Goal: Contribute content: Contribute content

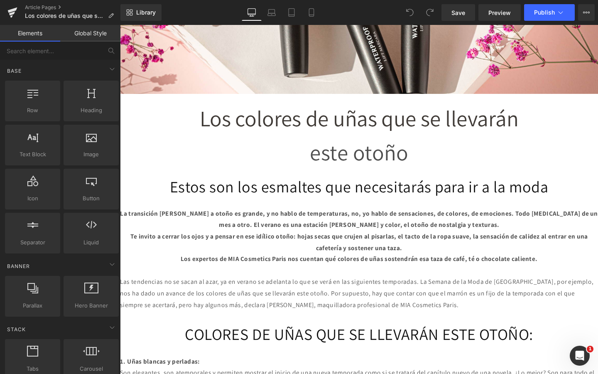
scroll to position [186, 0]
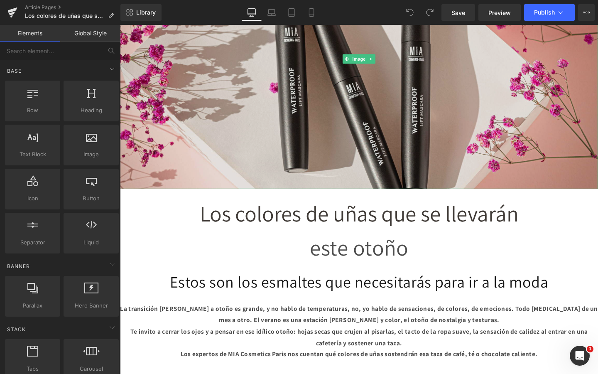
click at [389, 124] on img at bounding box center [371, 60] width 502 height 273
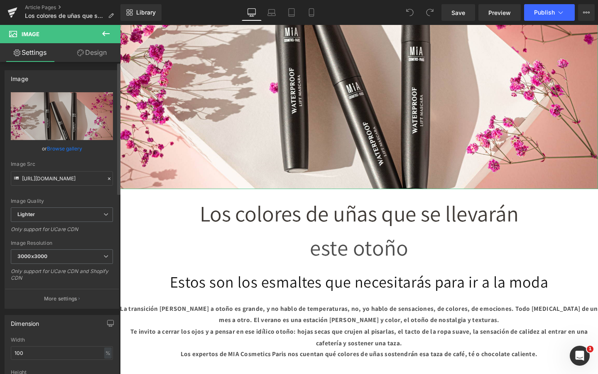
click at [73, 154] on link "Browse gallery" at bounding box center [64, 148] width 35 height 15
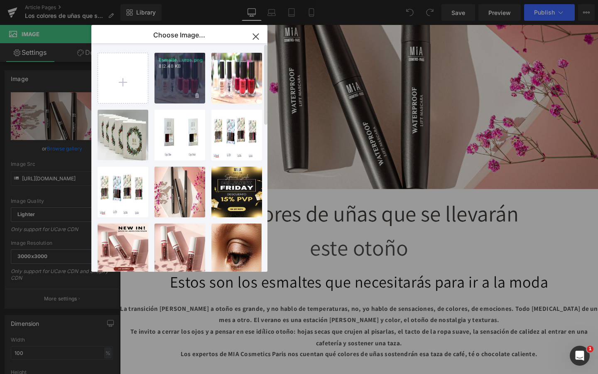
click at [181, 79] on div "Esmalte...uros.png 812.48 KB" at bounding box center [179, 78] width 51 height 51
type input "https://ucarecdn.com/effb4d32-cddd-4c56-b873-d9080cd50f7f/-/format/auto/-/previ…"
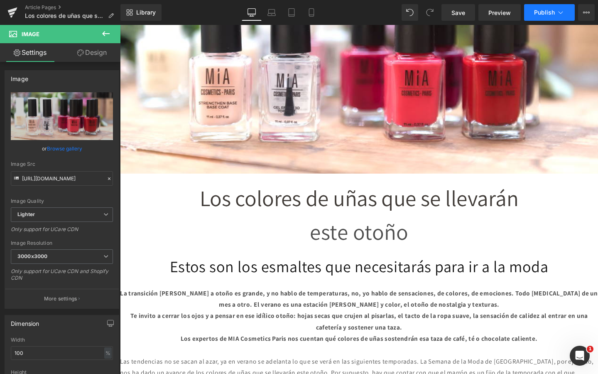
click at [547, 13] on span "Publish" at bounding box center [544, 12] width 21 height 7
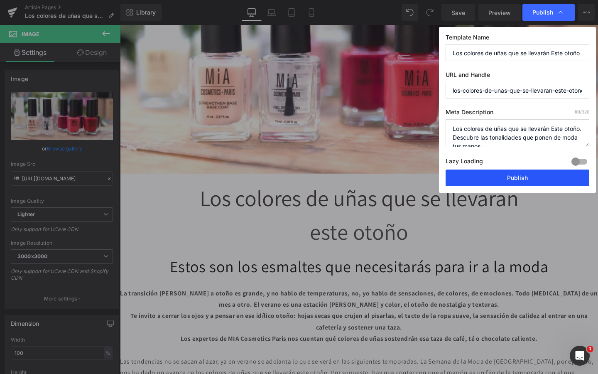
click at [475, 180] on button "Publish" at bounding box center [518, 177] width 144 height 17
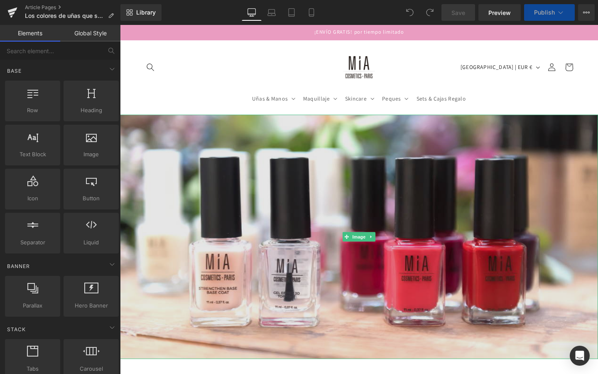
click at [306, 187] on img at bounding box center [371, 247] width 502 height 257
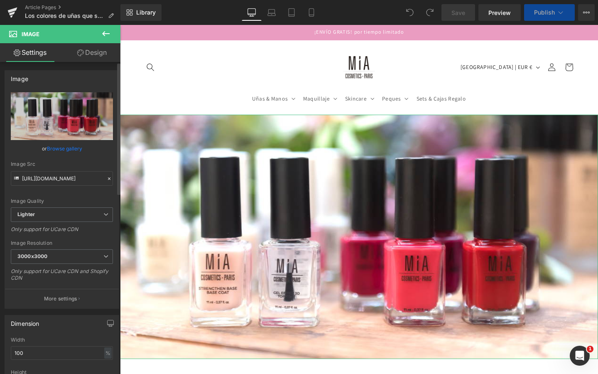
click at [61, 149] on link "Browse gallery" at bounding box center [64, 148] width 35 height 15
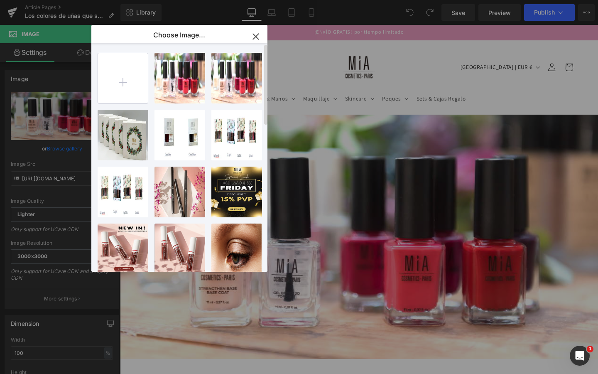
click at [130, 85] on input "file" at bounding box center [123, 78] width 50 height 50
click at [128, 81] on input "file" at bounding box center [123, 78] width 50 height 50
type input "C:\fakepath\colores unas otono.png"
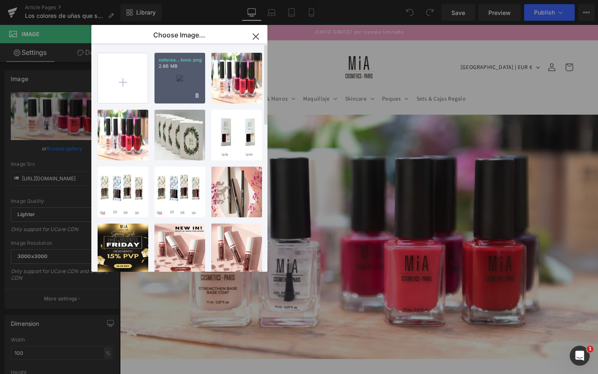
click at [175, 87] on div "colores...tono.png 2.86 MB" at bounding box center [179, 78] width 51 height 51
type input "[URL][DOMAIN_NAME]"
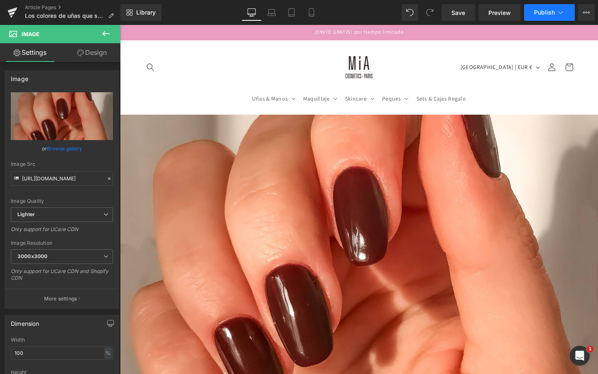
click at [537, 14] on span "Publish" at bounding box center [544, 12] width 21 height 7
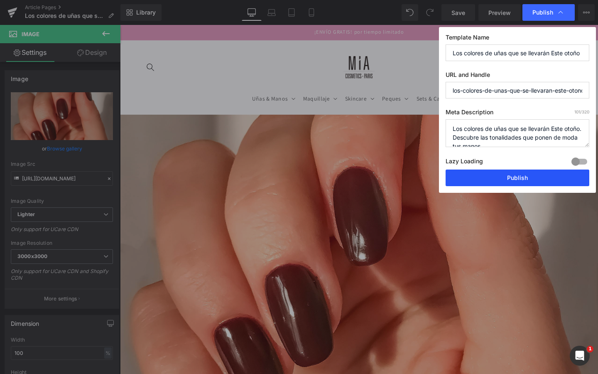
click at [485, 179] on button "Publish" at bounding box center [518, 177] width 144 height 17
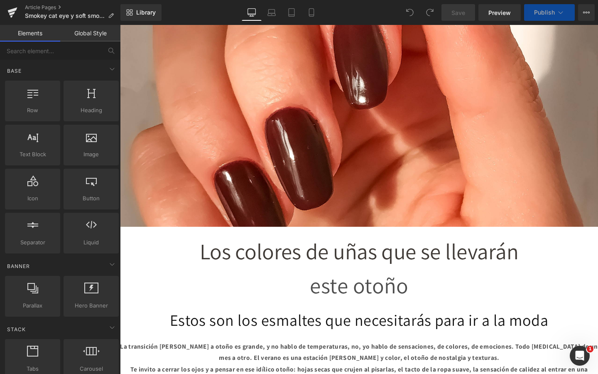
scroll to position [156, 0]
click at [341, 274] on span "Los colores de uñas que se llevarán" at bounding box center [371, 263] width 335 height 30
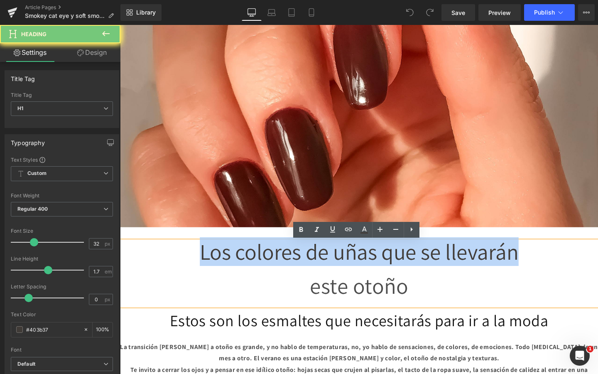
click at [341, 274] on span "Los colores de uñas que se llevarán" at bounding box center [371, 263] width 335 height 30
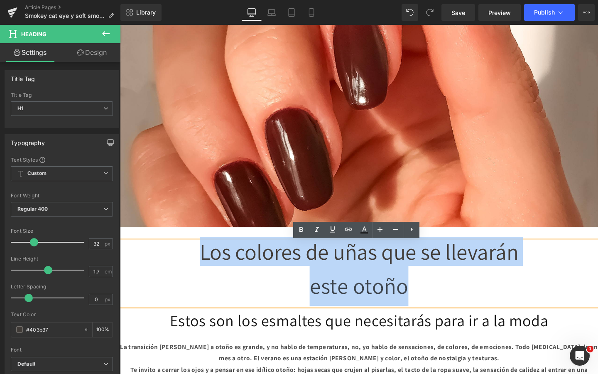
drag, startPoint x: 425, startPoint y: 308, endPoint x: 174, endPoint y: 257, distance: 255.9
click at [174, 257] on div "Los colores de uñas que se llevarán este otoño" at bounding box center [371, 286] width 502 height 68
paste div
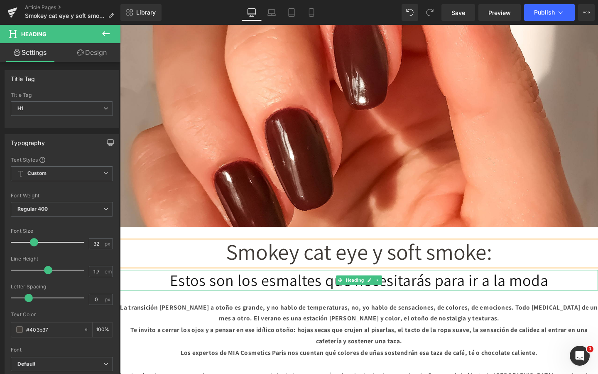
click at [208, 301] on h1 "Estos son los esmaltes que necesitarás para ir a la moda" at bounding box center [371, 293] width 502 height 22
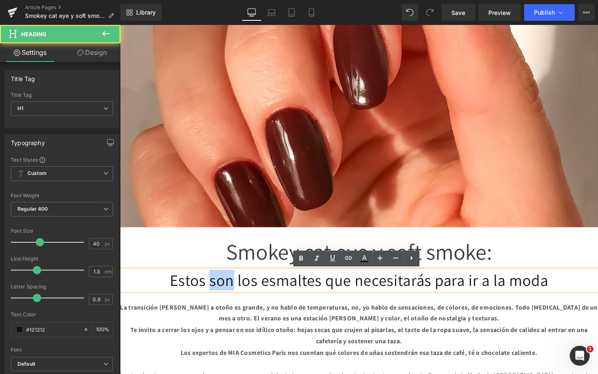
click at [208, 301] on h1 "Estos son los esmaltes que necesitarás para ir a la moda" at bounding box center [371, 293] width 502 height 22
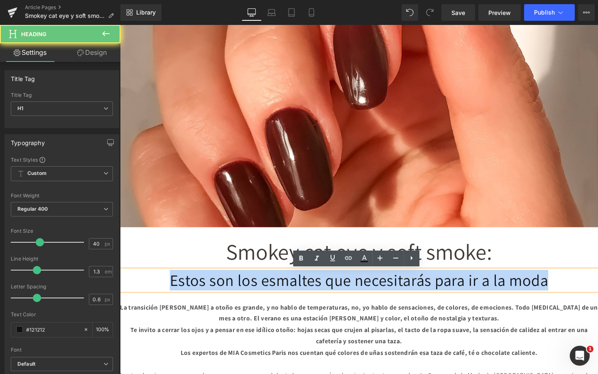
click at [208, 301] on h1 "Estos son los esmaltes que necesitarás para ir a la moda" at bounding box center [371, 293] width 502 height 22
paste div
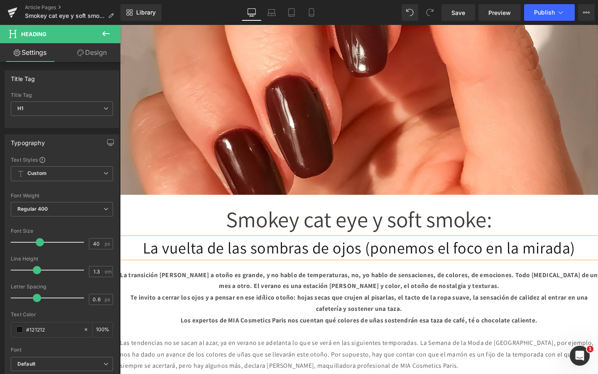
scroll to position [214, 0]
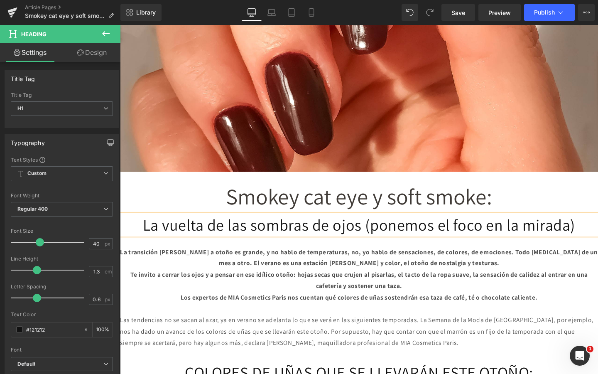
click at [208, 301] on p "Te invito a cerrar los ojos y a pensar en ese idílico otoño: hojas secas que cr…" at bounding box center [371, 294] width 502 height 24
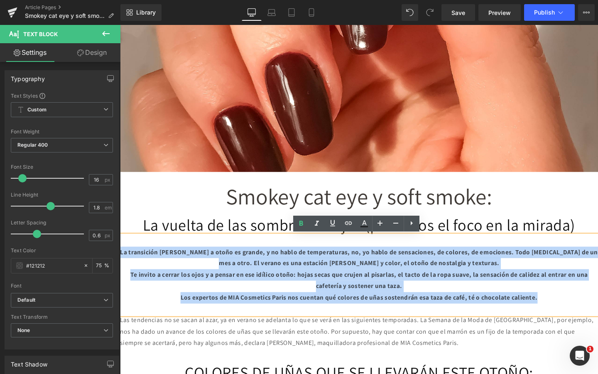
drag, startPoint x: 127, startPoint y: 262, endPoint x: 574, endPoint y: 324, distance: 451.8
click at [574, 324] on div "La transición de verano a otoño es grande, y no hablo de temperaturas, no, yo h…" at bounding box center [371, 288] width 502 height 84
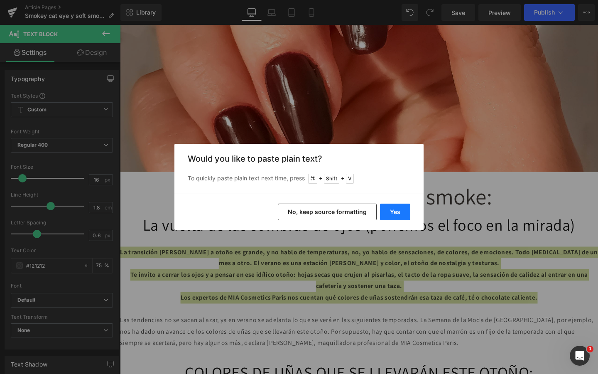
click at [401, 215] on button "Yes" at bounding box center [395, 211] width 30 height 17
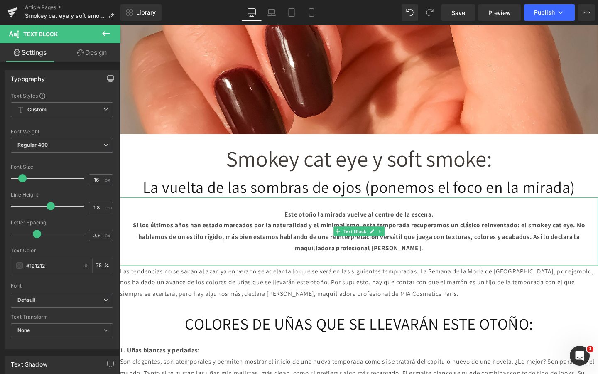
scroll to position [257, 0]
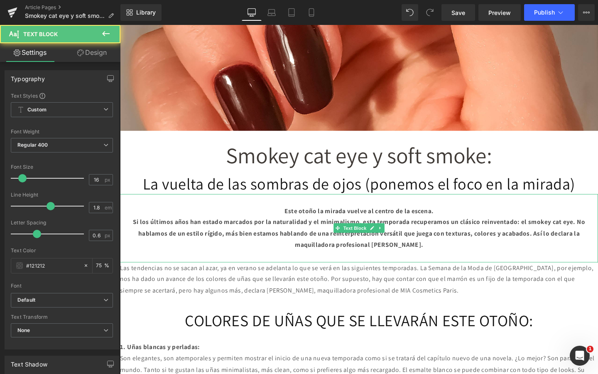
click at [420, 259] on strong "Si los últimos años han estado marcados por la naturalidad y el minimalismo, es…" at bounding box center [370, 244] width 475 height 33
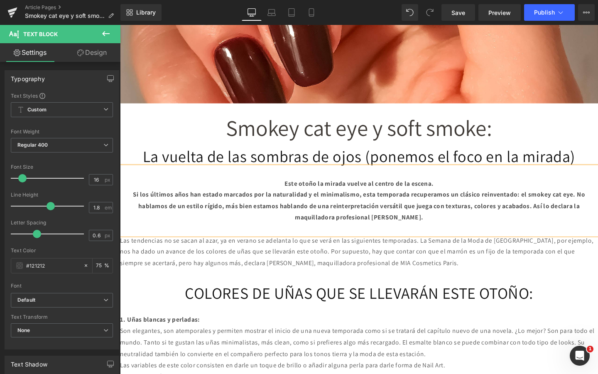
scroll to position [329, 0]
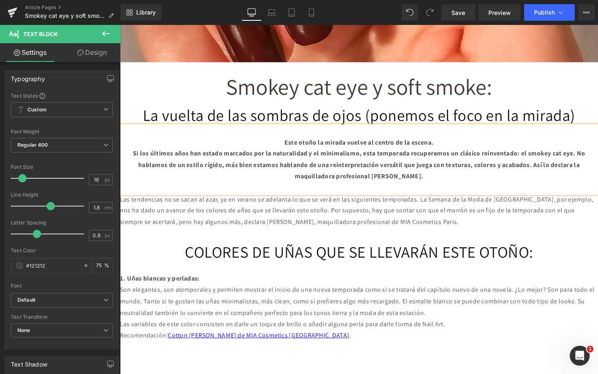
click at [273, 220] on p "Las tendencias no se sacan [PERSON_NAME], ya en verano se adelanta lo que [PERS…" at bounding box center [371, 220] width 502 height 36
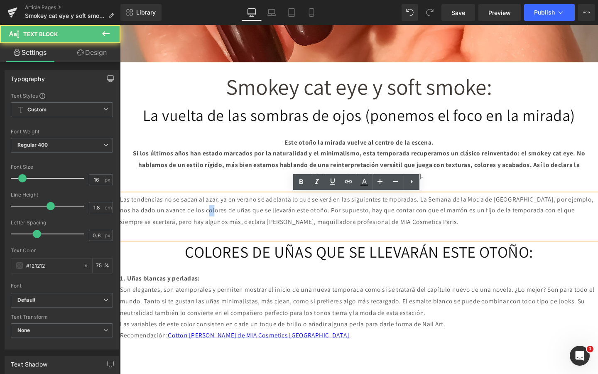
click at [273, 220] on p "Las tendencias no se sacan [PERSON_NAME], ya en verano se adelanta lo que [PERS…" at bounding box center [371, 220] width 502 height 36
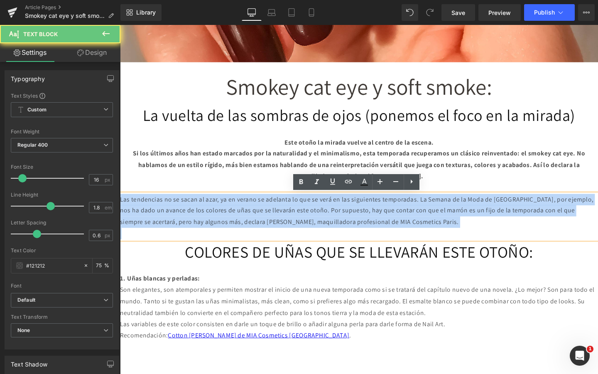
click at [273, 220] on p "Las tendencias no se sacan [PERSON_NAME], ya en verano se adelanta lo que [PERS…" at bounding box center [371, 220] width 502 height 36
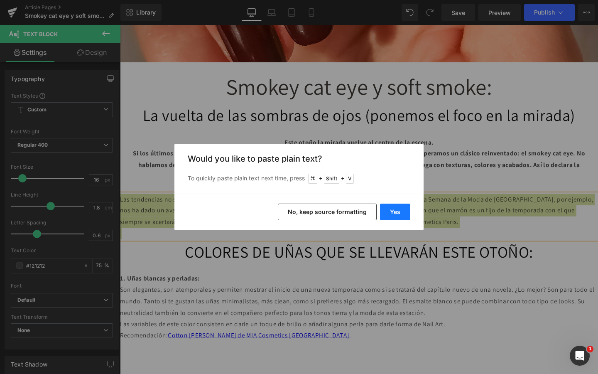
click at [397, 216] on button "Yes" at bounding box center [395, 211] width 30 height 17
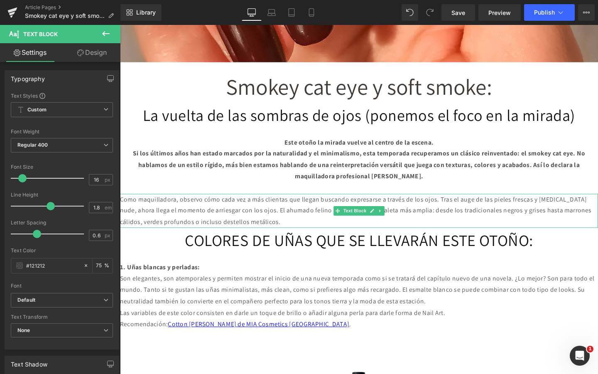
click at [255, 206] on p "Como maquilladora, observo cómo cada vez a más clientas que llegan buscando exp…" at bounding box center [371, 220] width 502 height 36
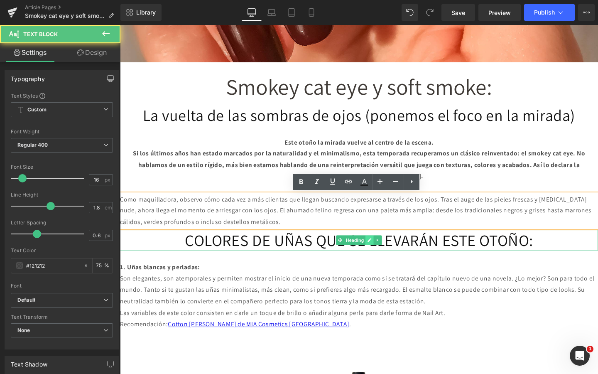
click at [386, 250] on link at bounding box center [382, 251] width 9 height 10
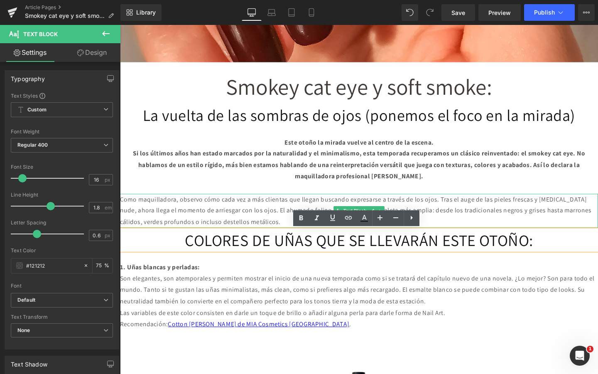
click at [415, 211] on p "Como maquilladora, observo cómo cada vez a más clientas que llegan buscando exp…" at bounding box center [371, 220] width 502 height 36
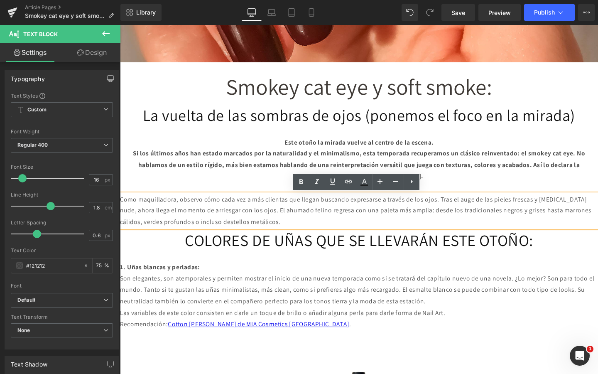
click at [388, 250] on link at bounding box center [391, 251] width 9 height 10
click at [391, 250] on link at bounding box center [395, 251] width 9 height 10
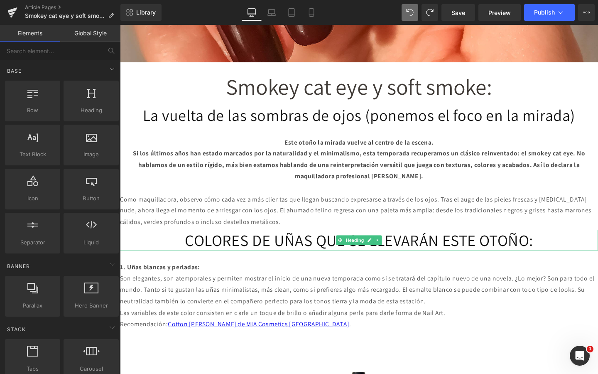
click at [265, 251] on h1 "COLORES DE UÑAS QUE SE LLEVARÁN ESTE OTOÑO:" at bounding box center [371, 251] width 502 height 22
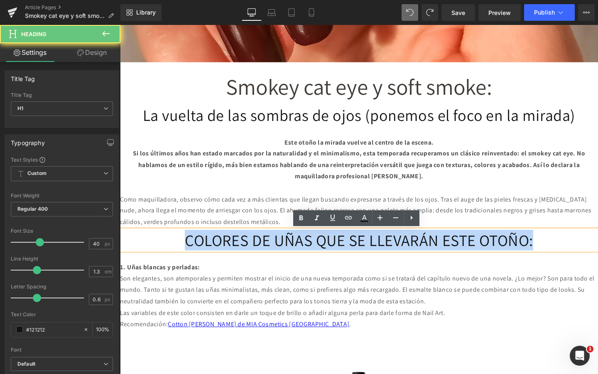
click at [265, 251] on h1 "COLORES DE UÑAS QUE SE LLEVARÁN ESTE OTOÑO:" at bounding box center [371, 251] width 502 height 22
paste div
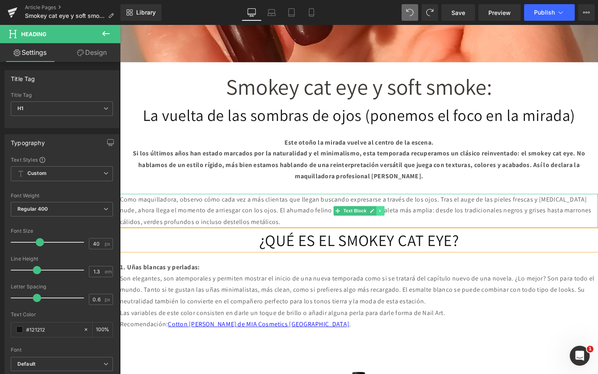
click at [391, 220] on icon at bounding box center [393, 220] width 5 height 5
click at [396, 220] on icon at bounding box center [398, 220] width 5 height 5
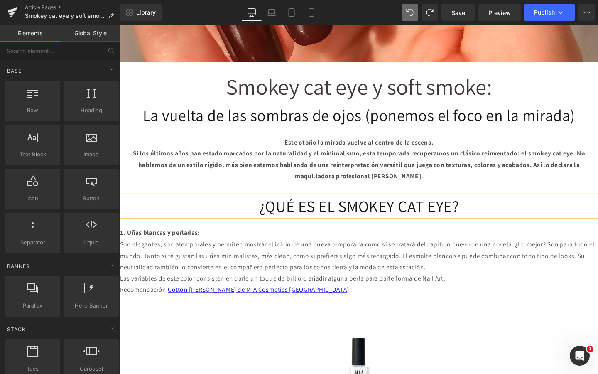
click at [213, 252] on p "Son elegantes, son atemporales y permiten mostrar el inicio de una nueva tempor…" at bounding box center [371, 268] width 502 height 36
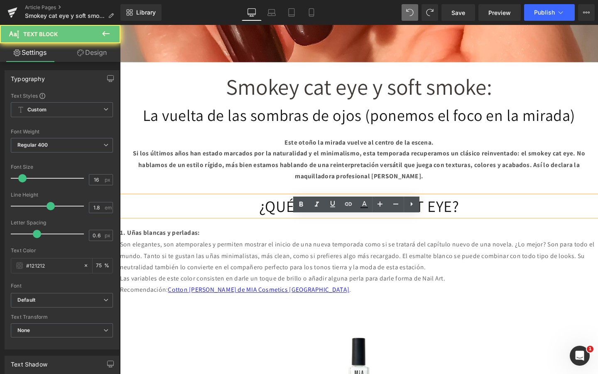
click at [213, 252] on p "Son elegantes, son atemporales y permiten mostrar el inicio de una nueva tempor…" at bounding box center [371, 268] width 502 height 36
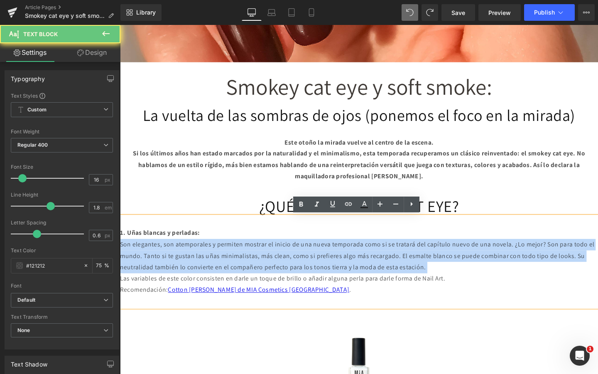
click at [213, 252] on p "Son elegantes, son atemporales y permiten mostrar el inicio de una nueva tempor…" at bounding box center [371, 268] width 502 height 36
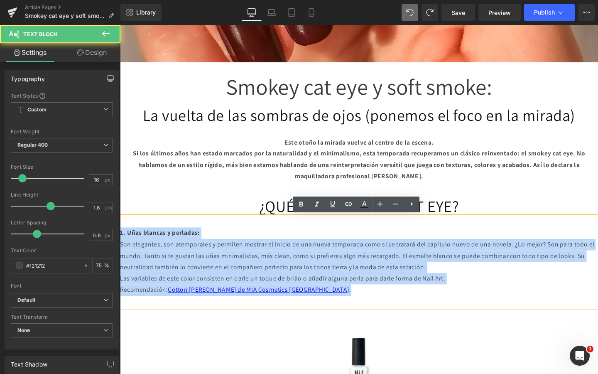
drag, startPoint x: 310, startPoint y: 308, endPoint x: 65, endPoint y: 245, distance: 253.4
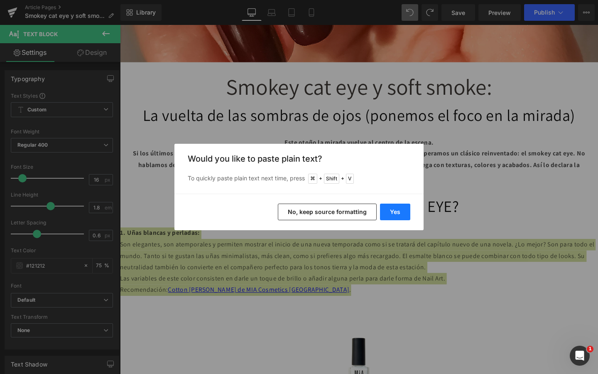
click at [389, 213] on button "Yes" at bounding box center [395, 211] width 30 height 17
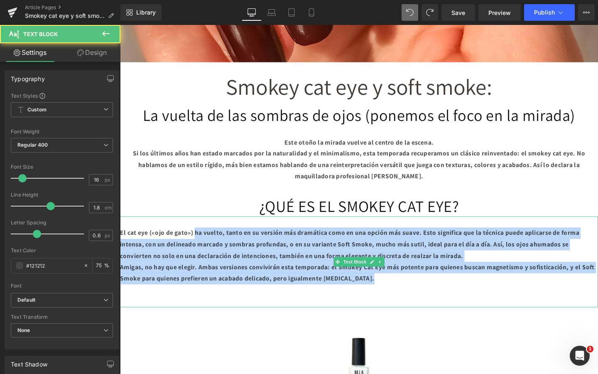
drag, startPoint x: 209, startPoint y: 241, endPoint x: 543, endPoint y: 298, distance: 339.0
click at [543, 298] on div "El cat eye («ojo de gato») ha vuelto, tanto en su versión más dramática como en…" at bounding box center [371, 273] width 502 height 95
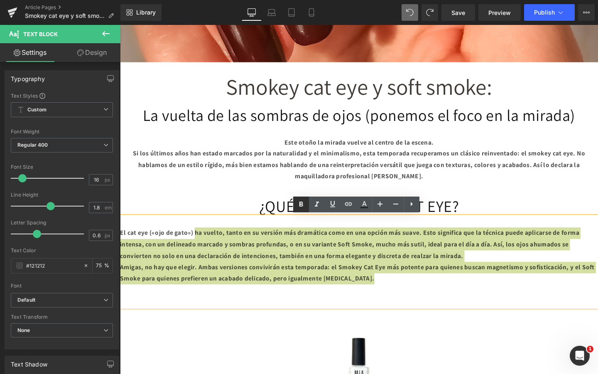
click at [303, 206] on icon at bounding box center [301, 204] width 10 height 10
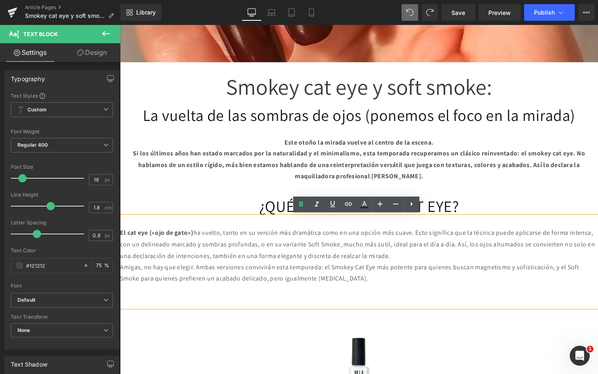
scroll to position [334, 0]
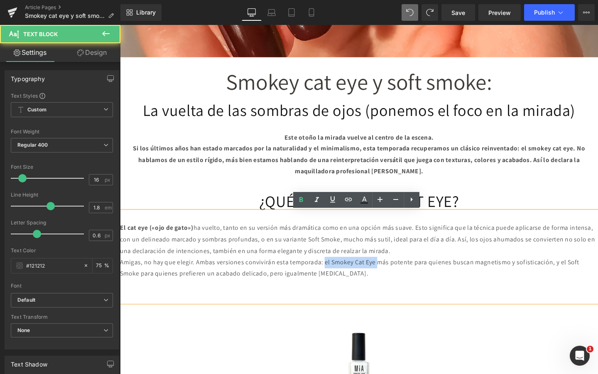
drag, startPoint x: 353, startPoint y: 274, endPoint x: 414, endPoint y: 277, distance: 60.7
click at [414, 277] on p "Amigas, no hay que elegir. Ambas versiones convivirán esta temporada: el Smokey…" at bounding box center [371, 281] width 502 height 24
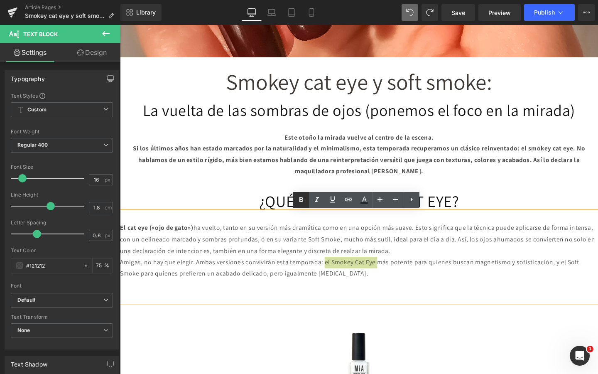
click at [301, 201] on icon at bounding box center [301, 200] width 10 height 10
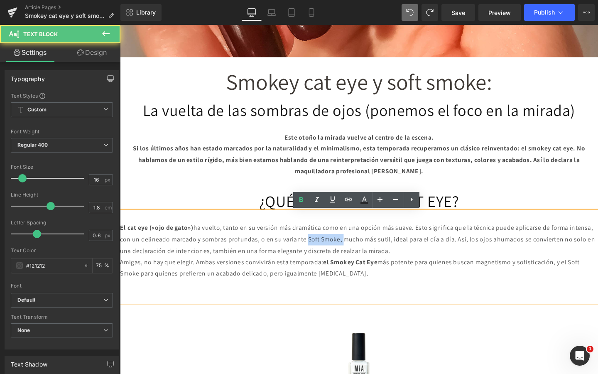
drag, startPoint x: 379, startPoint y: 250, endPoint x: 419, endPoint y: 252, distance: 39.9
click at [419, 252] on p "El cat eye («ojo de gato») ha vuelto, tanto en su versión más dramática como en…" at bounding box center [371, 251] width 502 height 36
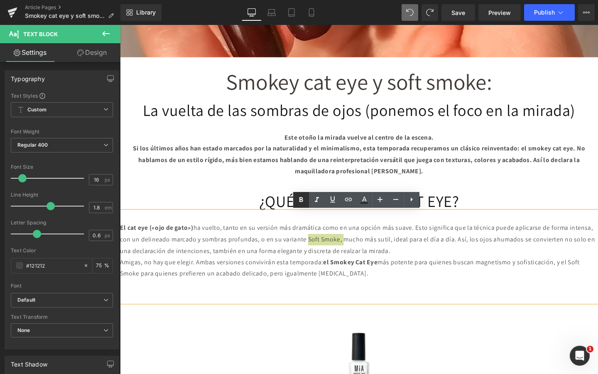
click at [301, 199] on icon at bounding box center [301, 199] width 4 height 5
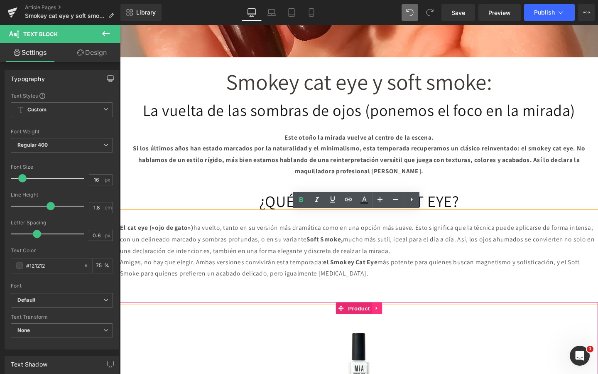
click at [391, 326] on link at bounding box center [390, 322] width 11 height 12
click at [393, 321] on icon at bounding box center [396, 323] width 6 height 6
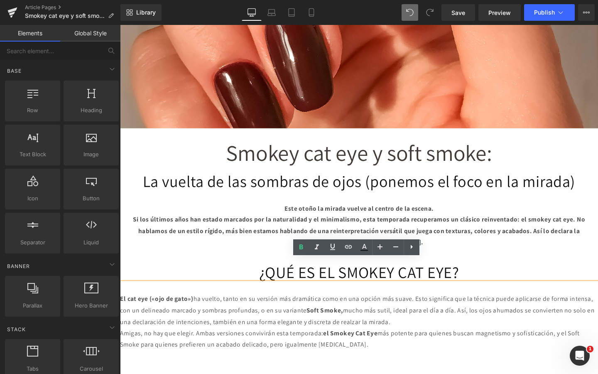
scroll to position [308, 0]
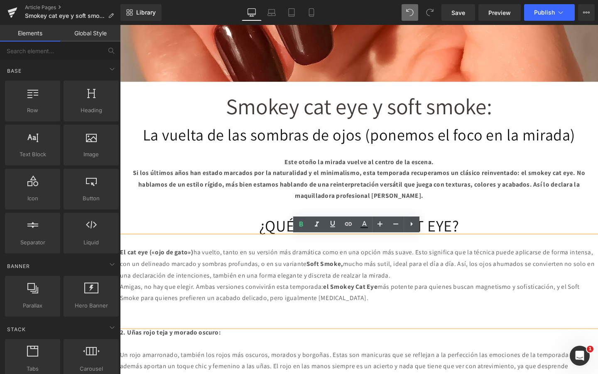
click at [271, 229] on h1 "¿QUÉ ES EL SMOKEY CAT EYE?" at bounding box center [371, 236] width 502 height 22
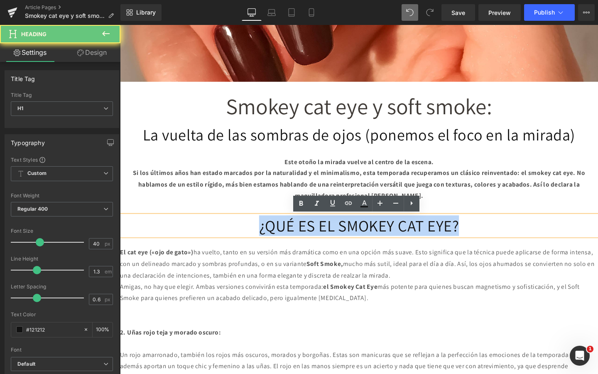
click at [271, 229] on h1 "¿QUÉ ES EL SMOKEY CAT EYE?" at bounding box center [371, 236] width 502 height 22
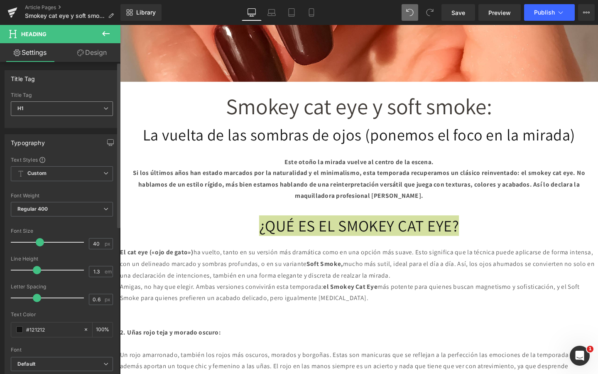
click at [53, 111] on span "H1" at bounding box center [62, 108] width 102 height 15
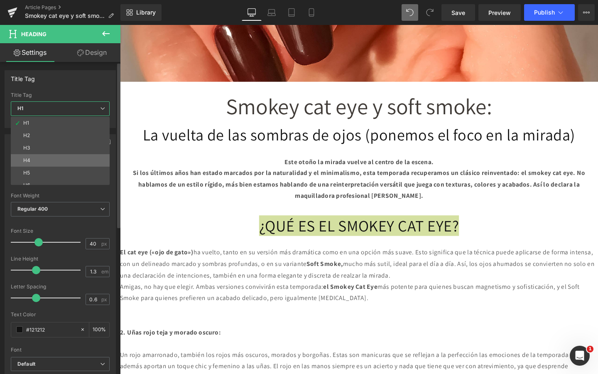
click at [48, 156] on li "H4" at bounding box center [62, 160] width 103 height 12
type input "15"
type input "100"
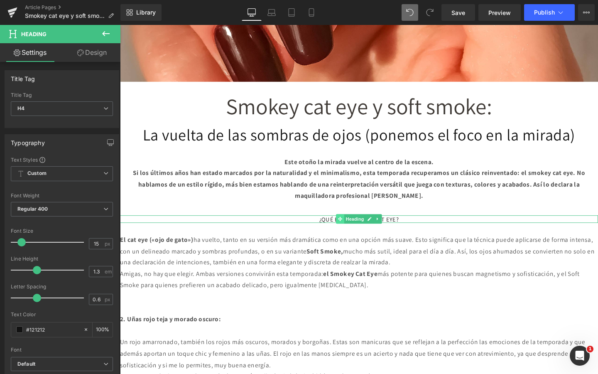
click at [348, 228] on span at bounding box center [351, 229] width 9 height 10
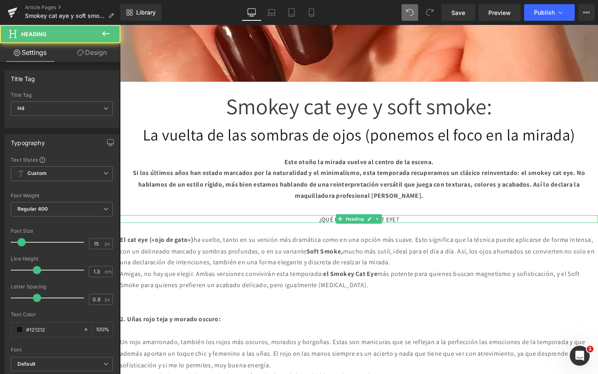
click at [333, 228] on h4 "¿QUÉ ES EL SMOKEY CAT EYE?" at bounding box center [371, 229] width 502 height 8
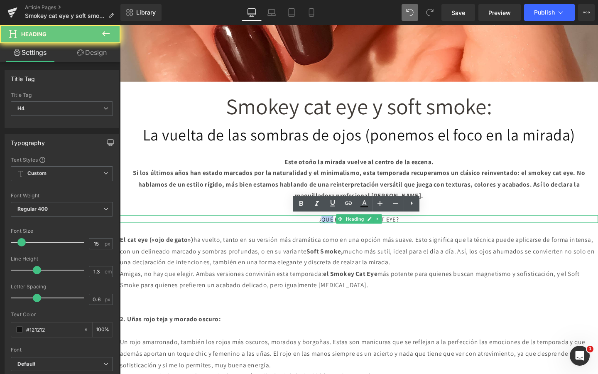
click at [333, 228] on h4 "¿QUÉ ES EL SMOKEY CAT EYE?" at bounding box center [371, 229] width 502 height 8
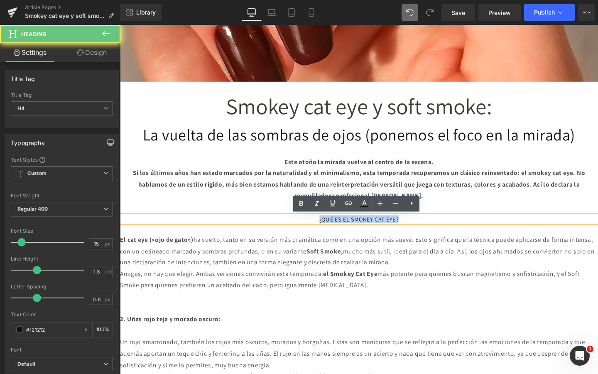
click at [333, 228] on h4 "¿QUÉ ES EL SMOKEY CAT EYE?" at bounding box center [371, 229] width 502 height 8
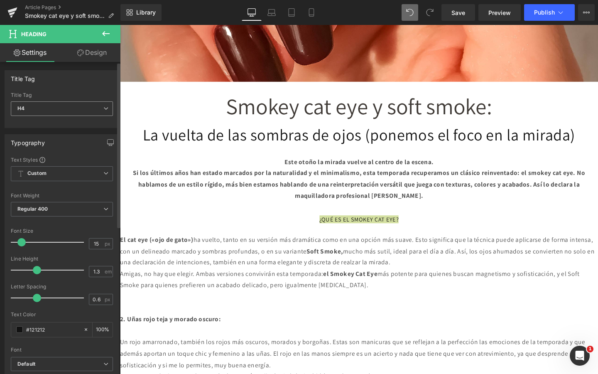
click at [35, 107] on span "H4" at bounding box center [62, 108] width 102 height 15
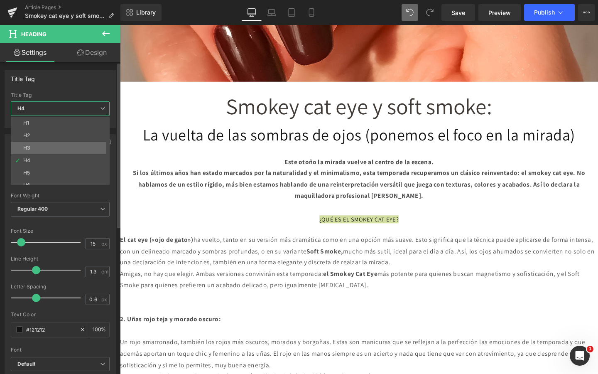
click at [36, 144] on li "H3" at bounding box center [62, 148] width 103 height 12
type input "18"
type input "100"
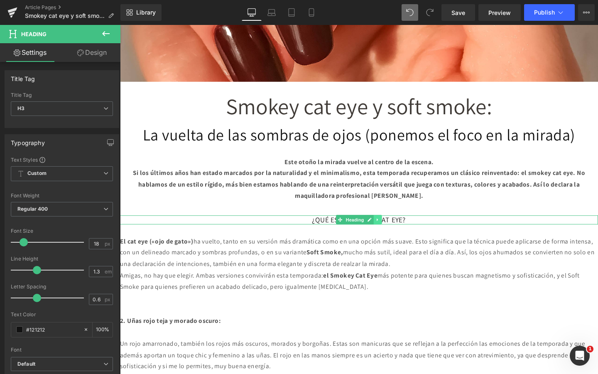
click at [391, 229] on icon at bounding box center [391, 229] width 5 height 5
click at [388, 228] on icon at bounding box center [386, 229] width 5 height 5
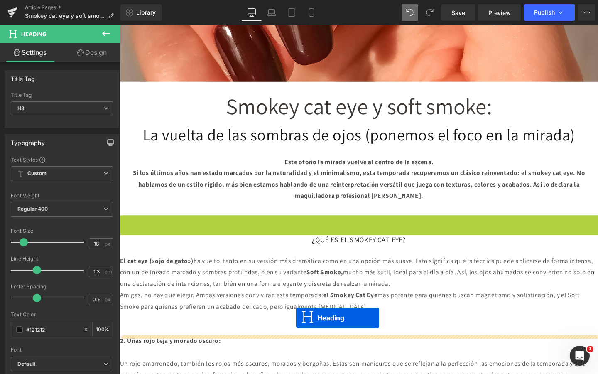
drag, startPoint x: 336, startPoint y: 230, endPoint x: 305, endPoint y: 332, distance: 106.3
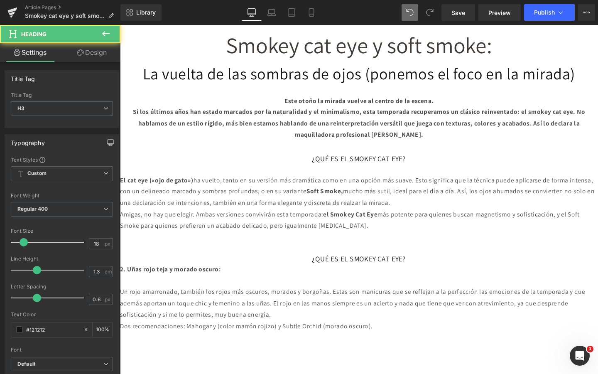
scroll to position [403, 0]
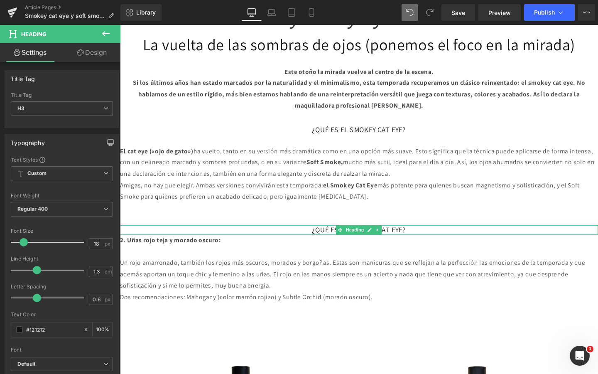
click at [323, 241] on h3 "¿QUÉ ES EL SMOKEY CAT EYE?" at bounding box center [371, 240] width 502 height 10
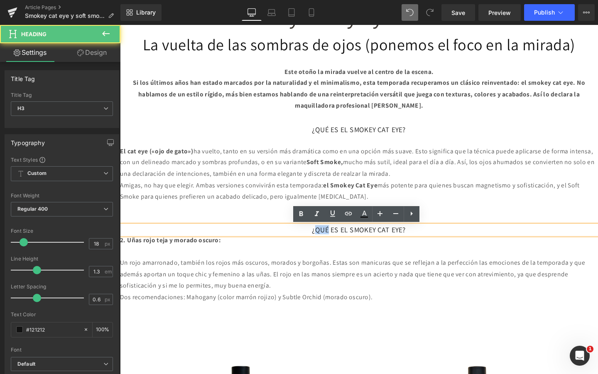
click at [323, 241] on h3 "¿QUÉ ES EL SMOKEY CAT EYE?" at bounding box center [371, 240] width 502 height 10
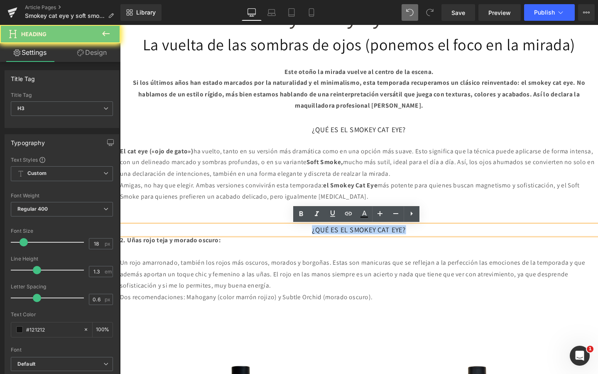
click at [323, 241] on h3 "¿QUÉ ES EL SMOKEY CAT EYE?" at bounding box center [371, 240] width 502 height 10
paste div
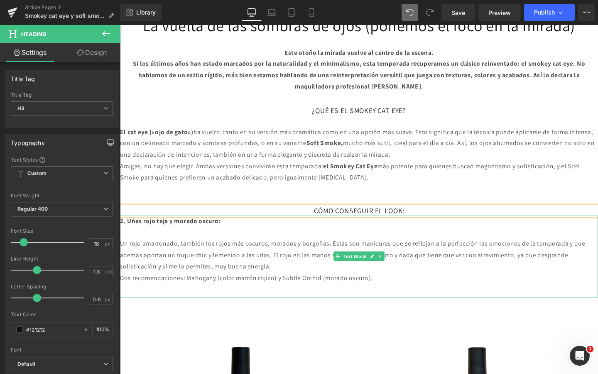
scroll to position [430, 0]
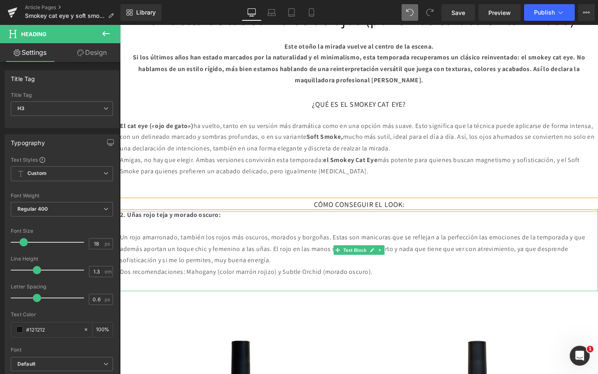
click at [386, 286] on p "Dos recomendaciones: Mahogany (color marrón rojizo) y Subtle Orchid (morado osc…" at bounding box center [371, 285] width 502 height 12
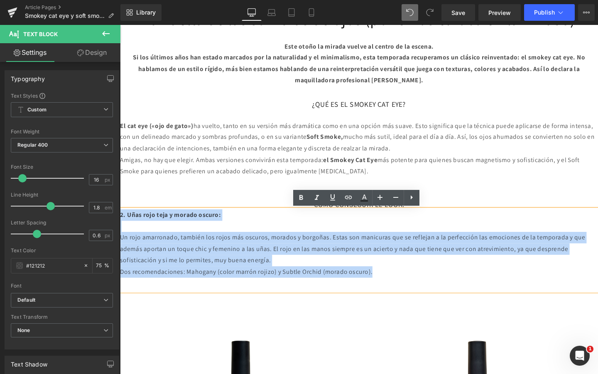
drag, startPoint x: 414, startPoint y: 285, endPoint x: 116, endPoint y: 224, distance: 303.9
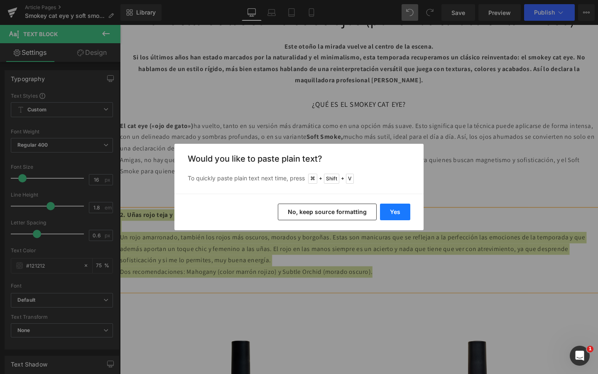
click at [398, 212] on button "Yes" at bounding box center [395, 211] width 30 height 17
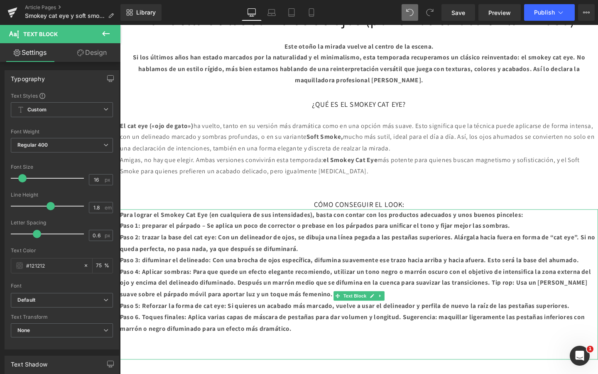
click at [228, 224] on b "Para lograr el Smokey Cat Eye (en cualquiera de sus intensidades), basta con co…" at bounding box center [332, 224] width 424 height 9
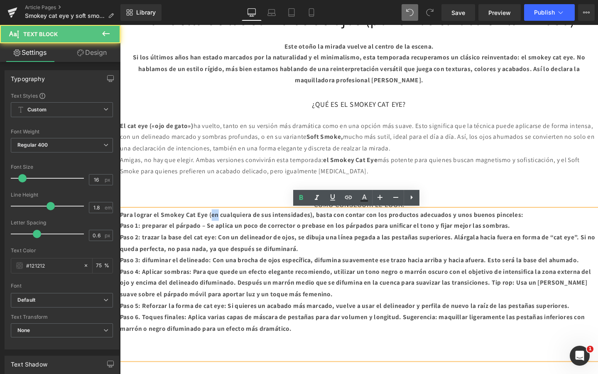
click at [228, 224] on b "Para lograr el Smokey Cat Eye (en cualquiera de sus intensidades), basta con co…" at bounding box center [332, 224] width 424 height 9
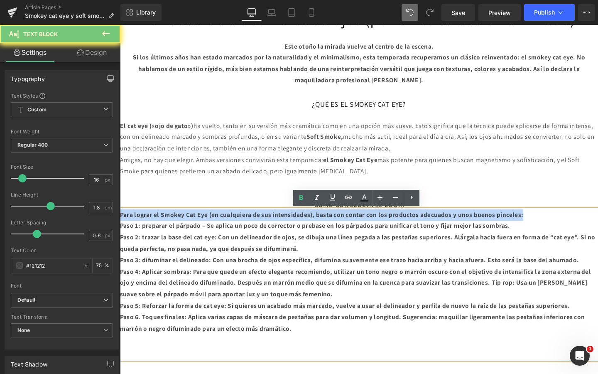
click at [228, 224] on b "Para lograr el Smokey Cat Eye (en cualquiera de sus intensidades), basta con co…" at bounding box center [332, 224] width 424 height 9
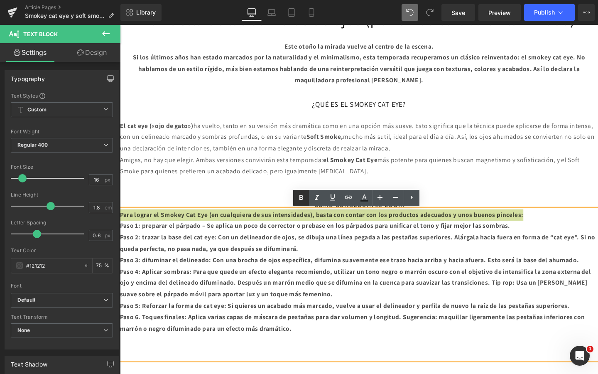
click at [305, 199] on icon at bounding box center [301, 198] width 10 height 10
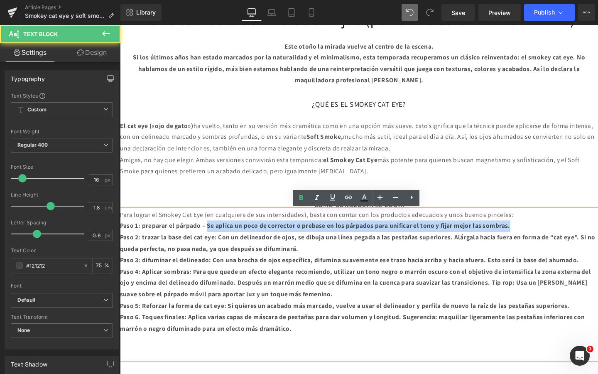
drag, startPoint x: 223, startPoint y: 237, endPoint x: 589, endPoint y: 234, distance: 366.2
click at [589, 234] on p "Paso 1: preparar el párpado – Se aplica un poco de corrector o prebase en los p…" at bounding box center [371, 236] width 502 height 12
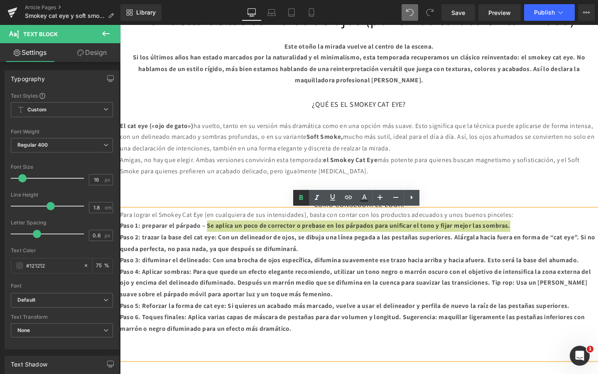
click at [299, 198] on icon at bounding box center [301, 197] width 4 height 5
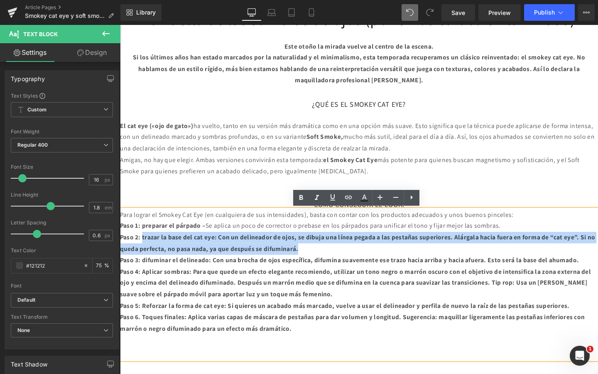
drag, startPoint x: 148, startPoint y: 249, endPoint x: 605, endPoint y: 256, distance: 457.6
click at [597, 256] on p "Paso 2: trazar la base del cat eye: Con un delineador de ojos, se dibuja una lí…" at bounding box center [371, 254] width 502 height 24
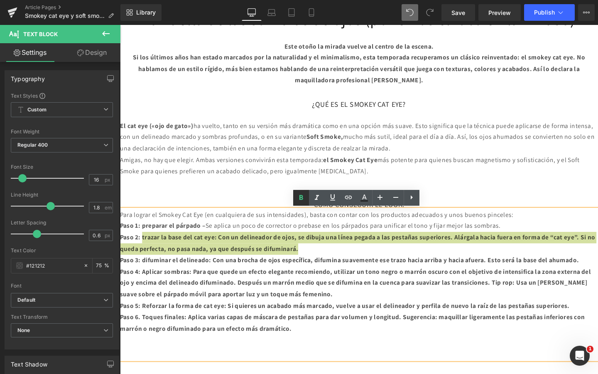
click at [300, 196] on icon at bounding box center [301, 198] width 10 height 10
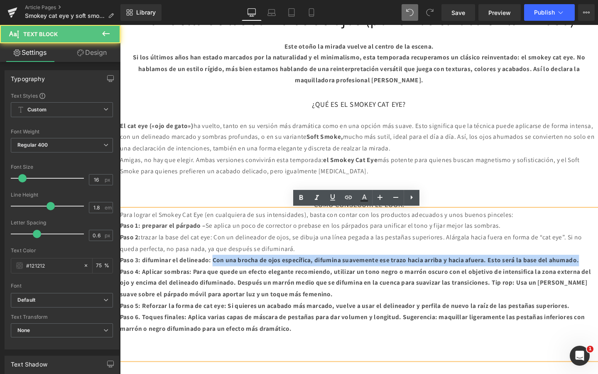
drag, startPoint x: 227, startPoint y: 275, endPoint x: 227, endPoint y: 286, distance: 10.8
click at [227, 279] on p "Paso 3: difuminar el delineado: Con una brocha de ojos específica, difumina sua…" at bounding box center [371, 273] width 502 height 12
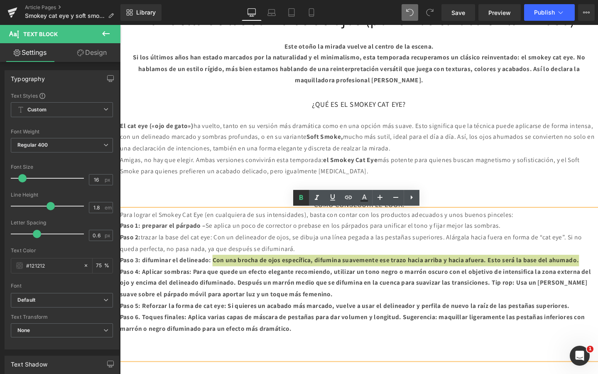
click at [301, 199] on icon at bounding box center [301, 197] width 4 height 5
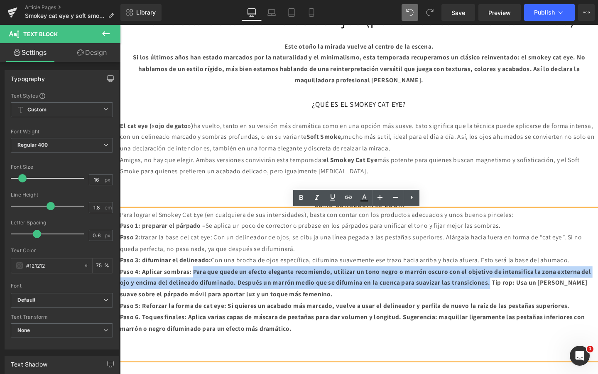
drag, startPoint x: 208, startPoint y: 294, endPoint x: 621, endPoint y: 311, distance: 413.0
click at [597, 311] on p "Paso 4: Aplicar sombras: Para que quede un efecto elegante recomiendo, utilizar…" at bounding box center [371, 297] width 502 height 36
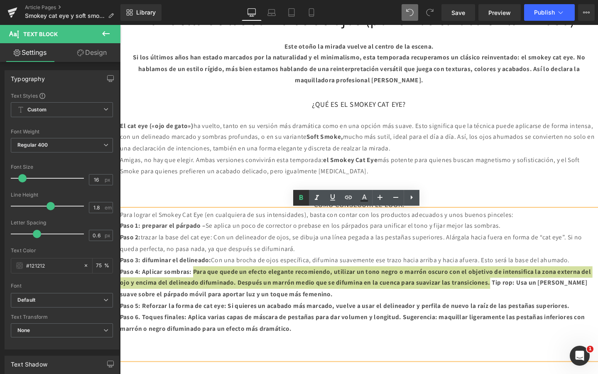
click at [300, 196] on icon at bounding box center [301, 198] width 10 height 10
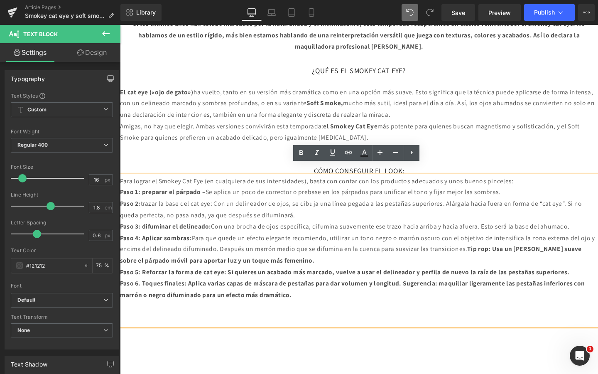
scroll to position [480, 0]
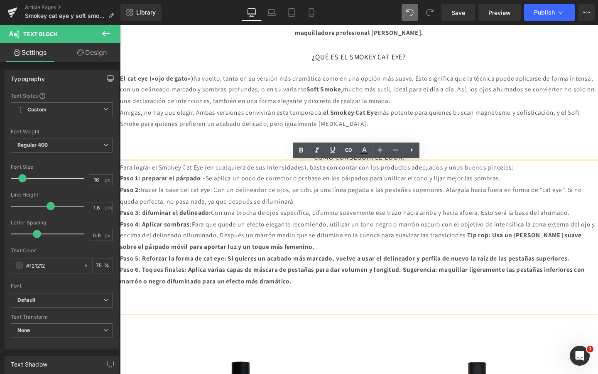
click at [582, 259] on strong "Tip rop: Usa un rosa suave sobre el párpado móvil para aportar luz y un toque m…" at bounding box center [362, 252] width 485 height 21
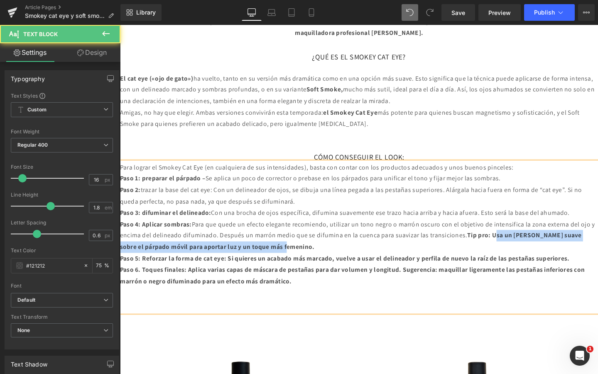
drag, startPoint x: 594, startPoint y: 257, endPoint x: 595, endPoint y: 272, distance: 15.0
click at [595, 264] on p "Paso 4: Aplicar sombras: Para que quede un efecto elegante recomiendo, utilizar…" at bounding box center [371, 247] width 502 height 36
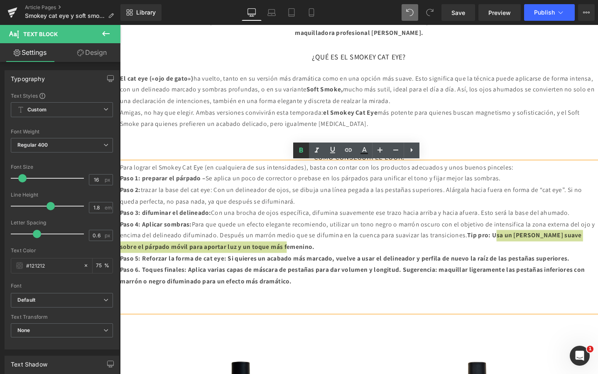
click at [303, 148] on icon at bounding box center [301, 150] width 10 height 10
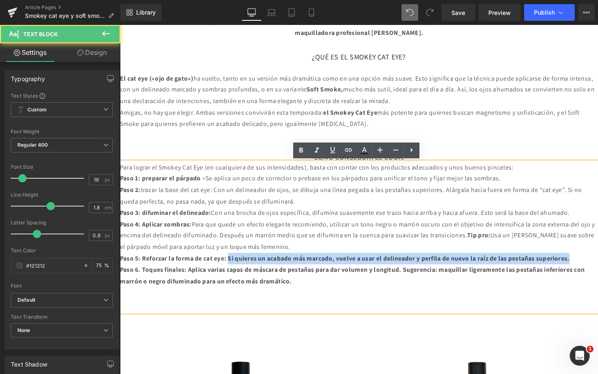
drag, startPoint x: 247, startPoint y: 282, endPoint x: 247, endPoint y: 290, distance: 7.5
click at [247, 277] on p "Paso 5: Reforzar la forma de cat eye: Si quieres un acabado más marcado, vuelve…" at bounding box center [371, 270] width 502 height 12
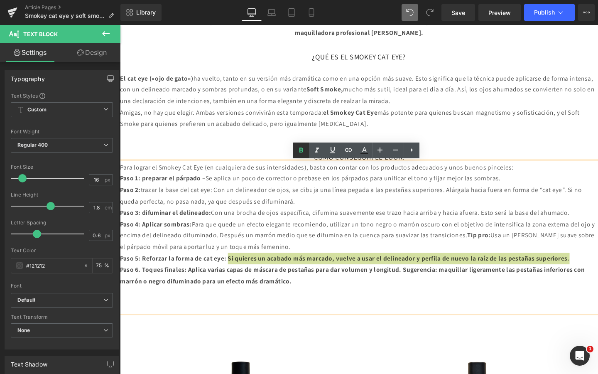
click at [300, 155] on icon at bounding box center [301, 150] width 10 height 10
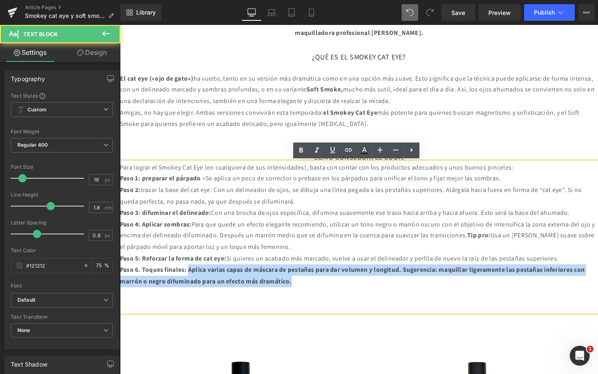
drag, startPoint x: 203, startPoint y: 305, endPoint x: 385, endPoint y: 326, distance: 183.5
click at [385, 326] on div "Para lograr el Smokey Cat Eye (en cualquiera de sus intensidades), basta con co…" at bounding box center [371, 248] width 502 height 158
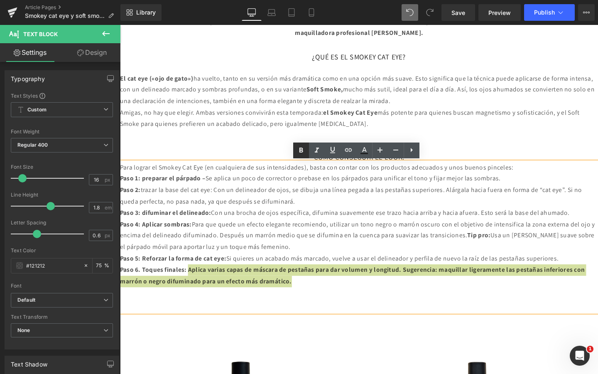
click at [303, 157] on link at bounding box center [301, 150] width 16 height 16
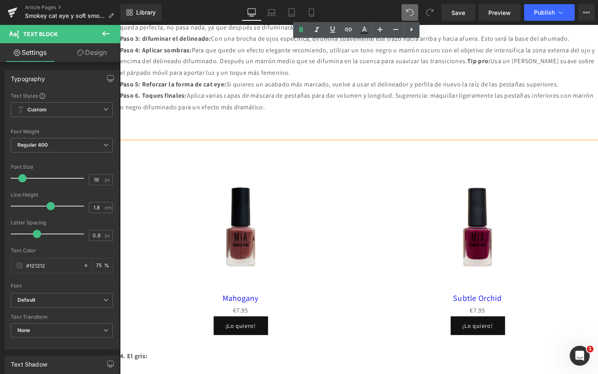
scroll to position [606, 0]
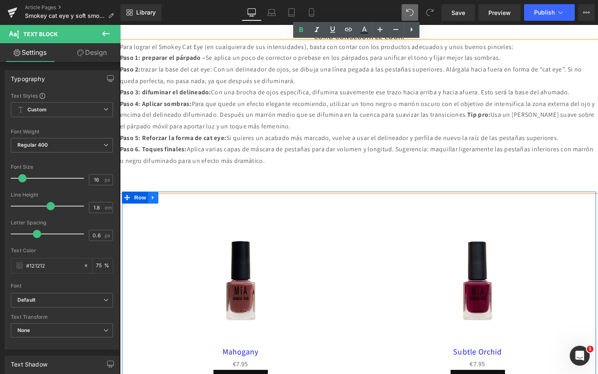
click at [157, 210] on icon at bounding box center [155, 206] width 6 height 6
click at [178, 210] on icon at bounding box center [177, 206] width 6 height 6
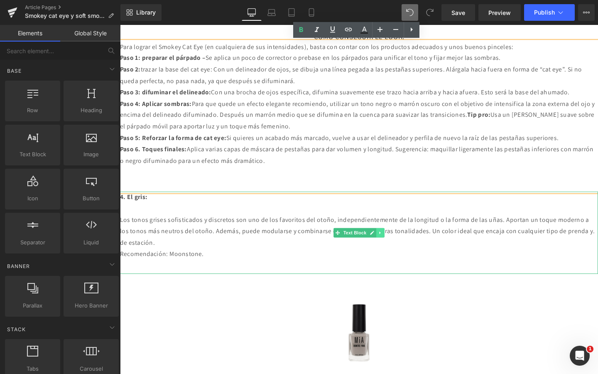
click at [392, 246] on icon at bounding box center [393, 243] width 5 height 5
click at [398, 245] on icon at bounding box center [398, 243] width 5 height 5
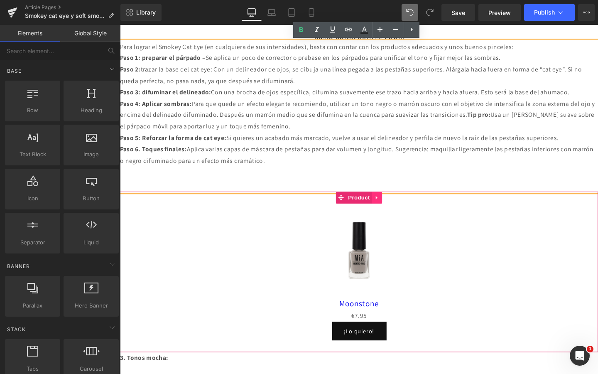
click at [391, 210] on icon at bounding box center [390, 206] width 6 height 6
click at [395, 209] on icon at bounding box center [396, 206] width 6 height 6
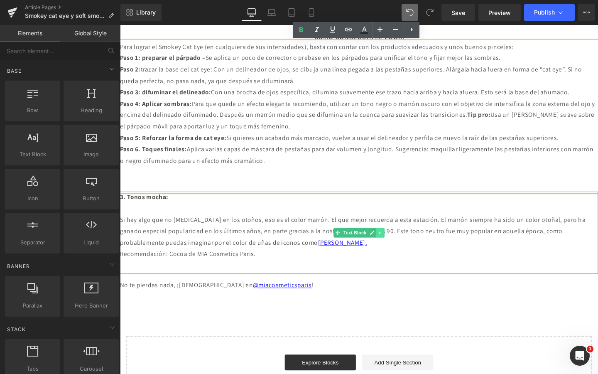
click at [393, 245] on icon at bounding box center [392, 243] width 1 height 3
click at [397, 245] on icon at bounding box center [398, 243] width 5 height 5
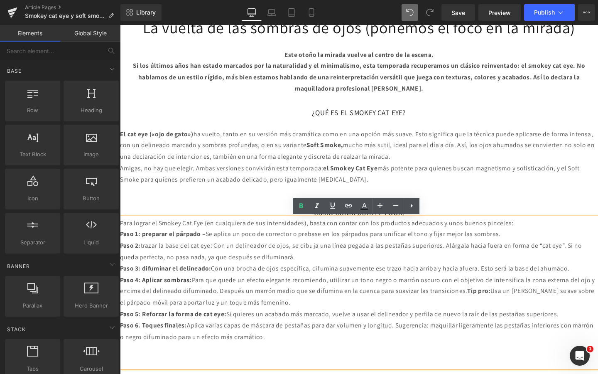
scroll to position [424, 0]
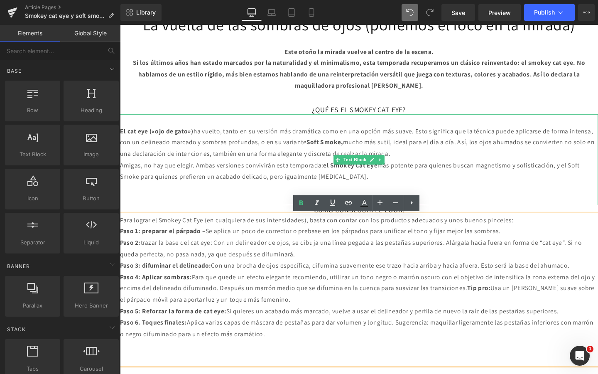
click at [462, 194] on p at bounding box center [371, 197] width 502 height 12
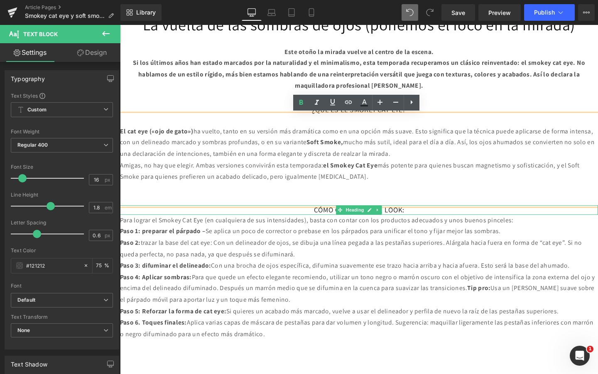
click at [427, 219] on h3 "CÓMO CONSEGUIR EL LOOK:" at bounding box center [371, 219] width 502 height 10
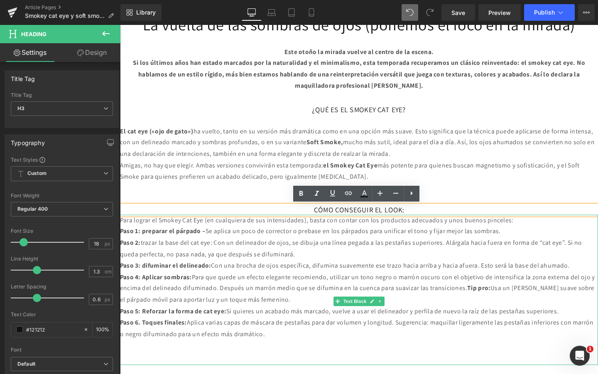
click at [442, 238] on p "Paso 1: preparar el párpado – Se aplica un poco de corrector o prebase en los p…" at bounding box center [371, 242] width 502 height 12
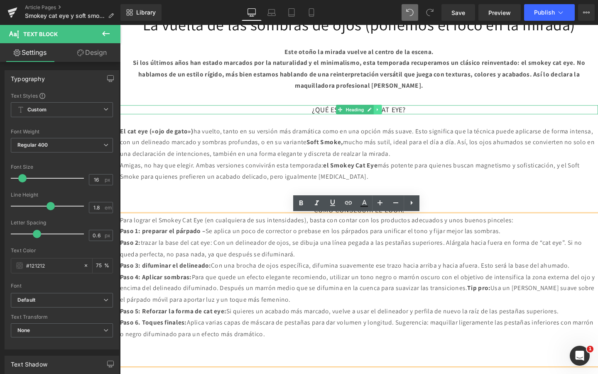
click at [391, 115] on icon at bounding box center [391, 113] width 5 height 5
click at [387, 115] on icon at bounding box center [386, 113] width 5 height 5
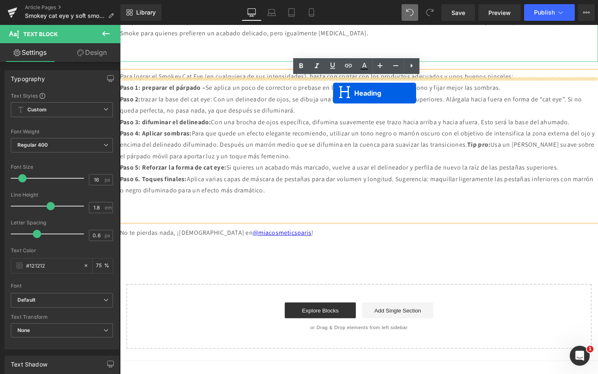
scroll to position [606, 0]
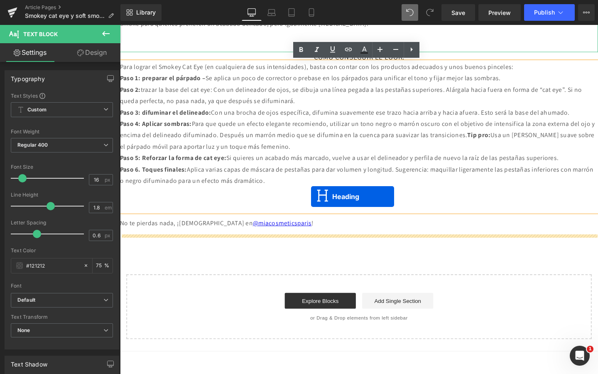
drag, startPoint x: 349, startPoint y: 124, endPoint x: 320, endPoint y: 223, distance: 103.9
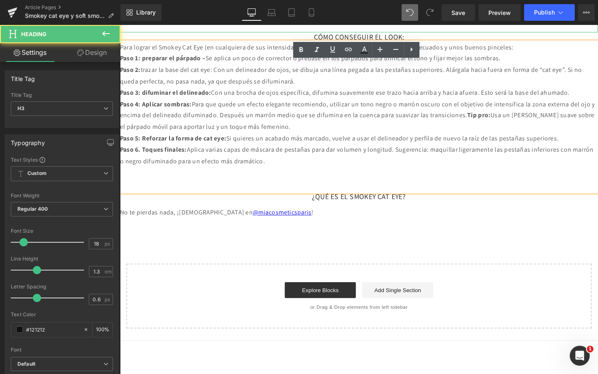
scroll to position [585, 0]
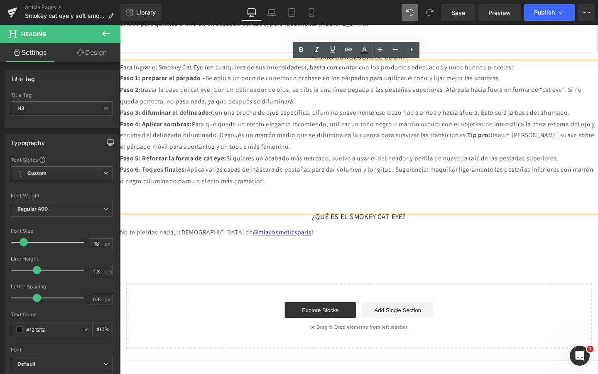
click at [298, 219] on p at bounding box center [371, 213] width 502 height 12
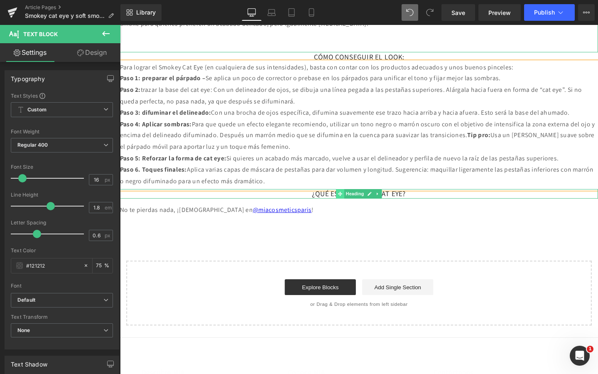
click at [347, 207] on span at bounding box center [351, 202] width 9 height 10
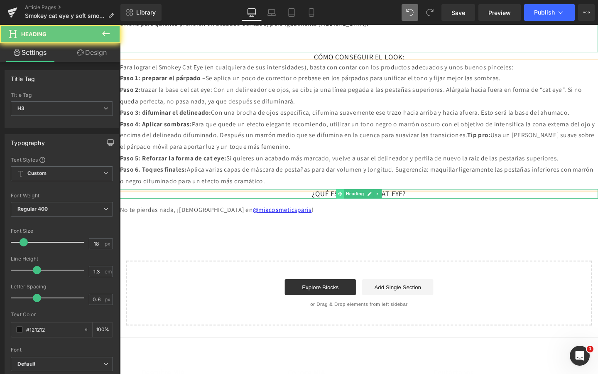
click at [347, 207] on span at bounding box center [351, 202] width 9 height 10
click at [329, 207] on h3 "¿QUÉ ES EL SMOKEY CAT EYE?" at bounding box center [371, 202] width 502 height 10
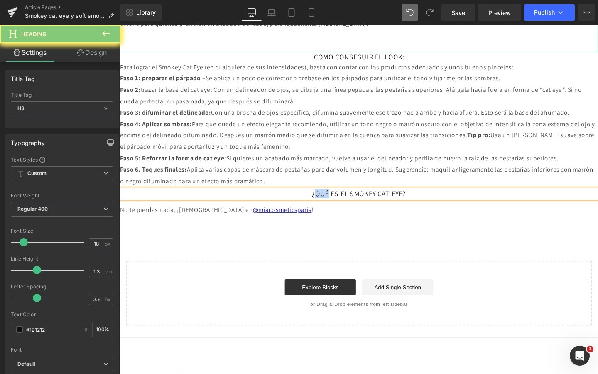
click at [329, 207] on h3 "¿QUÉ ES EL SMOKEY CAT EYE?" at bounding box center [371, 202] width 502 height 10
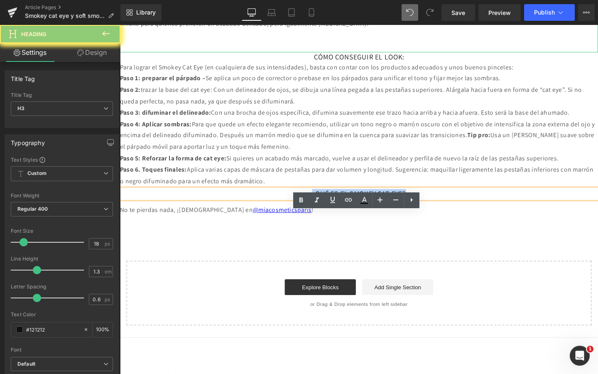
click at [329, 207] on h3 "¿QUÉ ES EL SMOKEY CAT EYE?" at bounding box center [371, 202] width 502 height 10
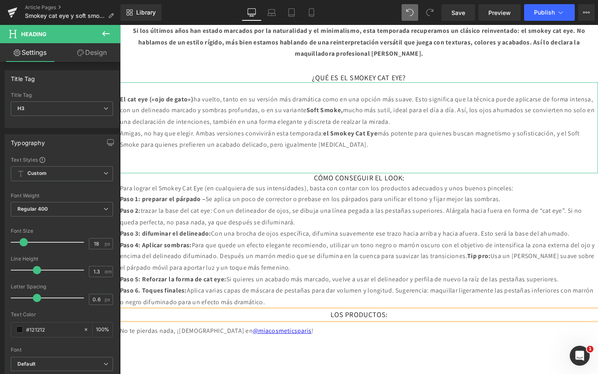
scroll to position [427, 0]
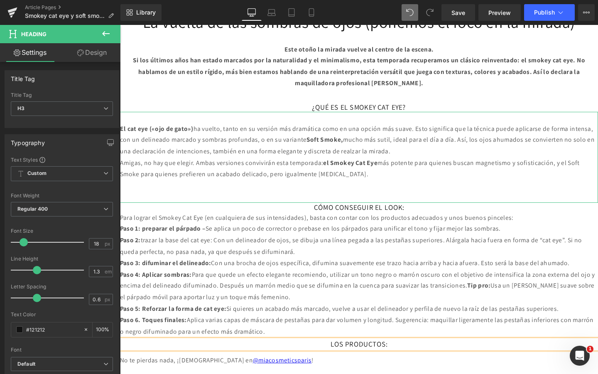
click at [318, 157] on p "El cat eye («ojo de gato») ha vuelto, tanto en su versión más dramática como en…" at bounding box center [371, 146] width 502 height 36
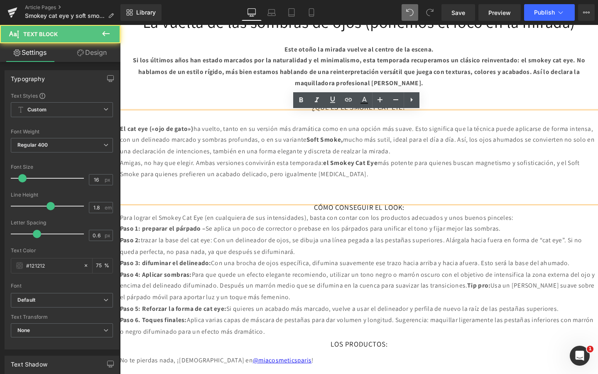
click at [463, 116] on div "El cat eye («ojo de gato») ha vuelto, tanto en su versión más dramática como en…" at bounding box center [371, 163] width 502 height 95
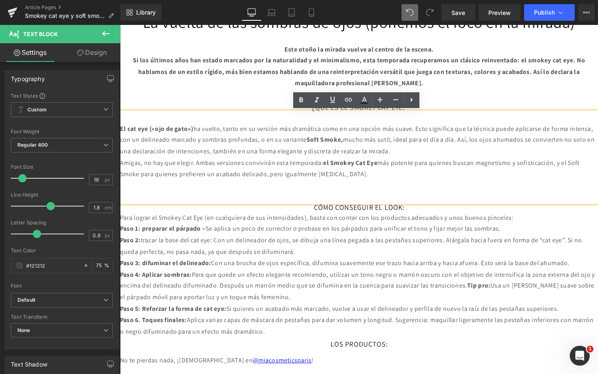
click at [120, 25] on div at bounding box center [120, 25] width 0 height 0
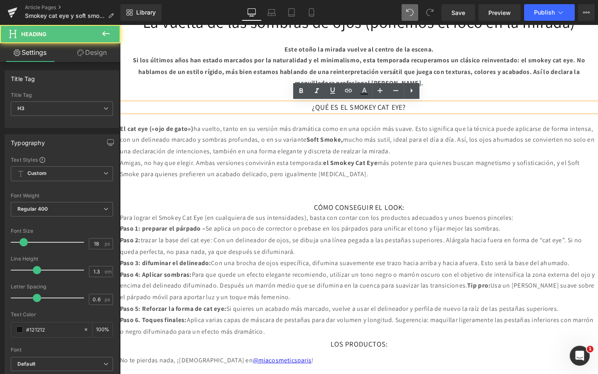
click at [455, 129] on p "El cat eye («ojo de gato») ha vuelto, tanto en su versión más dramática como en…" at bounding box center [371, 146] width 502 height 36
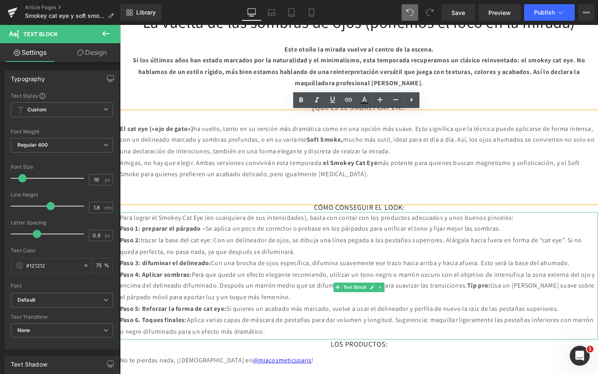
click at [318, 252] on p "Paso 2: trazar la base del cat eye: Con un delineador de ojos, se dibuja una lí…" at bounding box center [371, 257] width 502 height 24
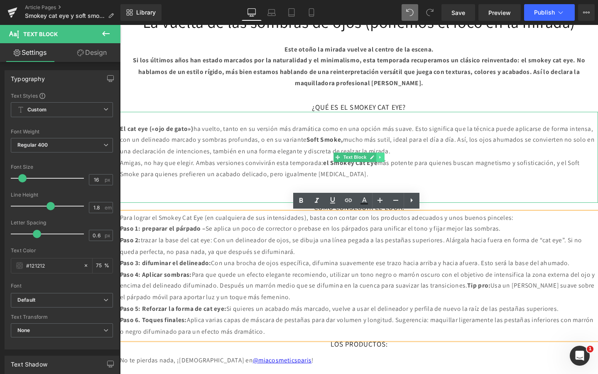
click at [397, 161] on link at bounding box center [393, 164] width 9 height 10
click at [388, 164] on icon at bounding box center [389, 164] width 5 height 5
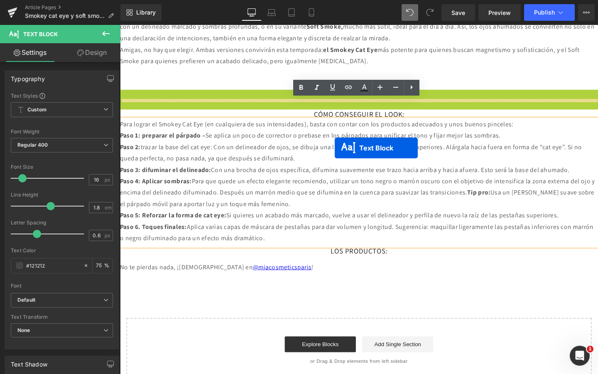
scroll to position [570, 0]
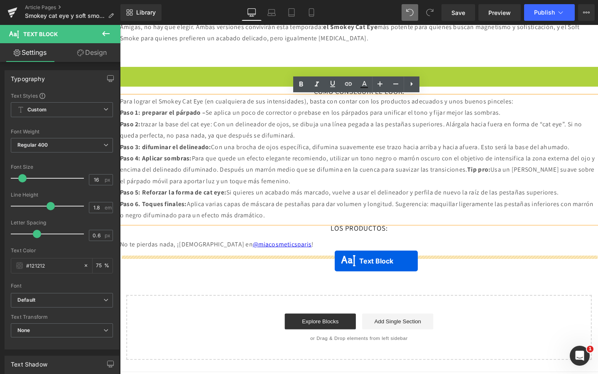
drag, startPoint x: 346, startPoint y: 259, endPoint x: 345, endPoint y: 273, distance: 14.1
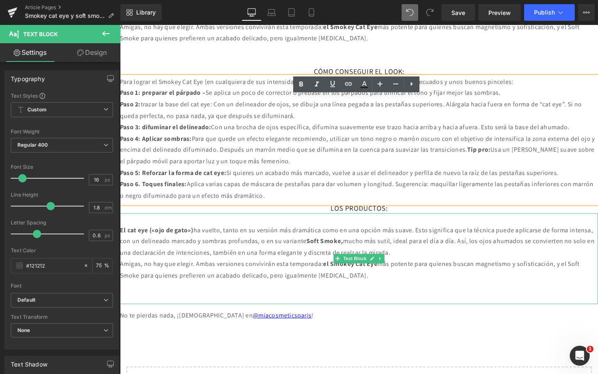
click at [178, 270] on p "El cat eye («ojo de gato») ha vuelto, tanto en su versión más dramática como en…" at bounding box center [371, 253] width 502 height 36
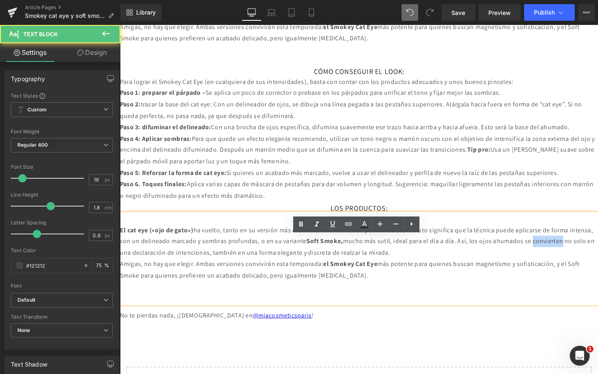
click at [178, 270] on p "El cat eye («ojo de gato») ha vuelto, tanto en su versión más dramática como en…" at bounding box center [371, 253] width 502 height 36
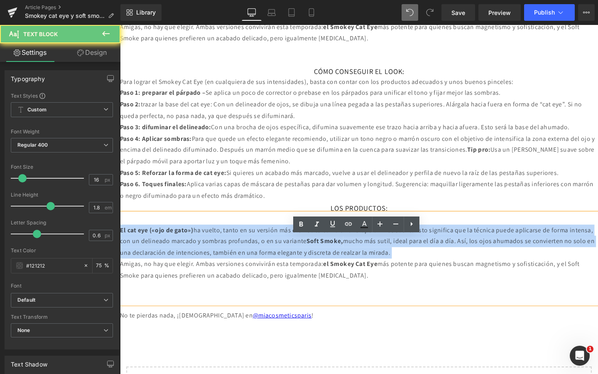
click at [178, 270] on p "El cat eye («ojo de gato») ha vuelto, tanto en su versión más dramática como en…" at bounding box center [371, 253] width 502 height 36
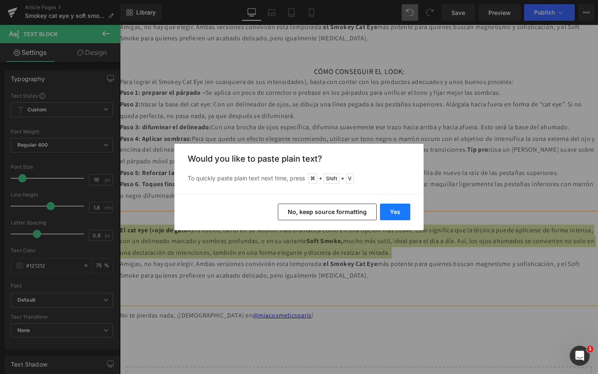
click at [391, 214] on button "Yes" at bounding box center [395, 211] width 30 height 17
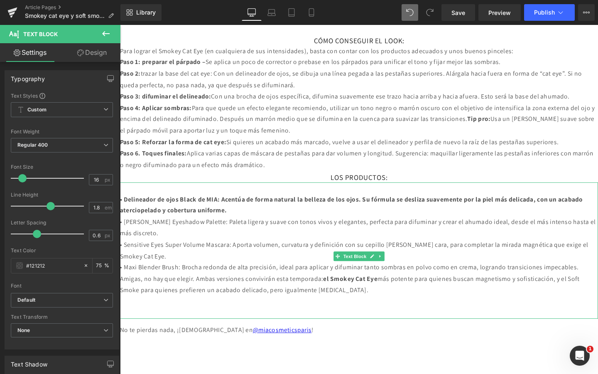
scroll to position [623, 0]
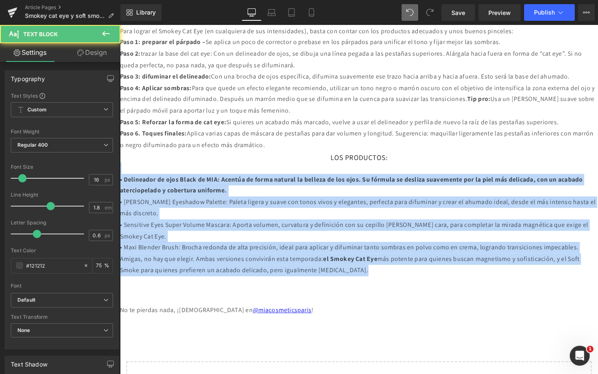
drag, startPoint x: 414, startPoint y: 327, endPoint x: 105, endPoint y: 204, distance: 331.8
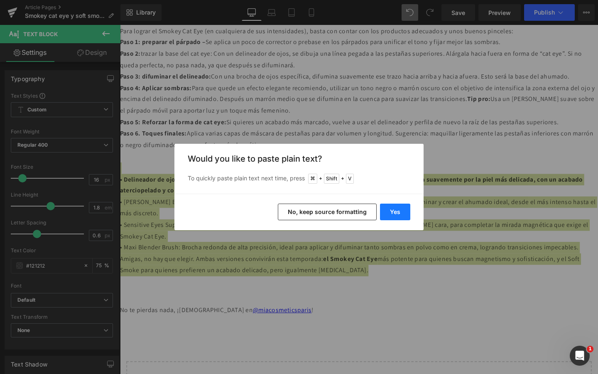
click at [401, 213] on button "Yes" at bounding box center [395, 211] width 30 height 17
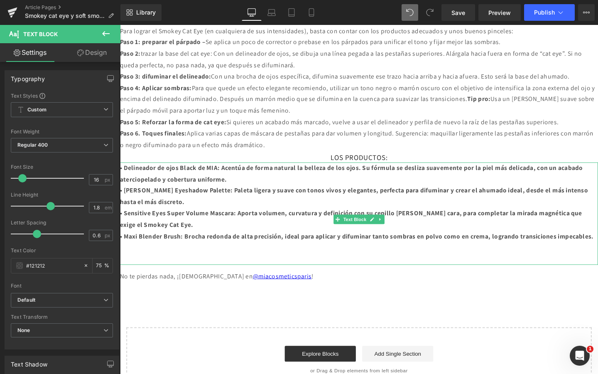
click at [318, 217] on p "• Rose Eyeshadow Palette: Paleta ligera y suave con tonos vivos y elegantes, pe…" at bounding box center [371, 205] width 502 height 24
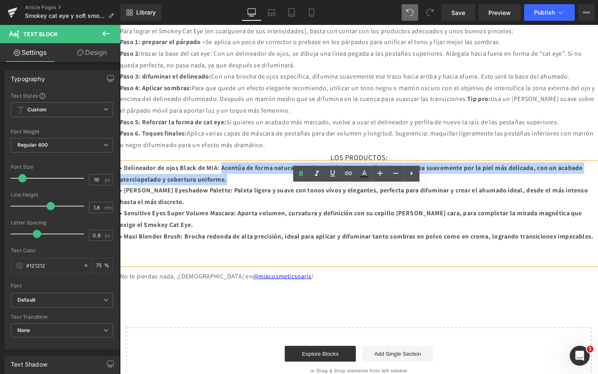
drag, startPoint x: 239, startPoint y: 199, endPoint x: 295, endPoint y: 213, distance: 57.3
click at [295, 193] on p "• Delineador de ojos Black de MIA: Acentúa de forma natural la belleza de los o…" at bounding box center [371, 181] width 502 height 24
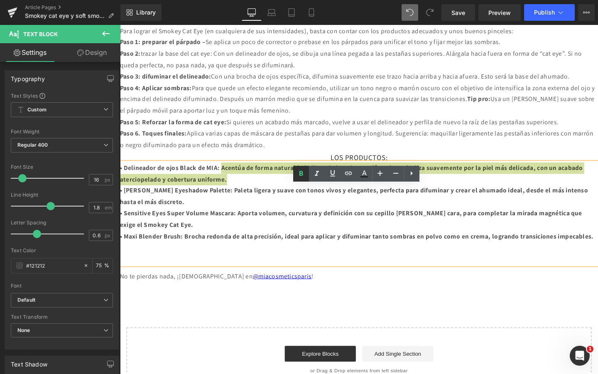
click at [299, 176] on icon at bounding box center [301, 174] width 10 height 10
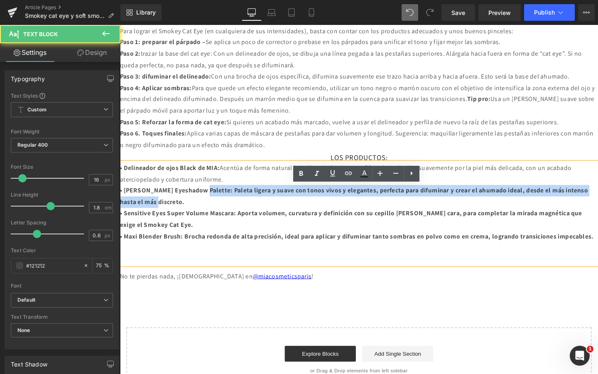
drag, startPoint x: 212, startPoint y: 223, endPoint x: 228, endPoint y: 237, distance: 21.4
click at [228, 217] on p "• Rose Eyeshadow Palette: Paleta ligera y suave con tonos vivos y elegantes, pe…" at bounding box center [371, 205] width 502 height 24
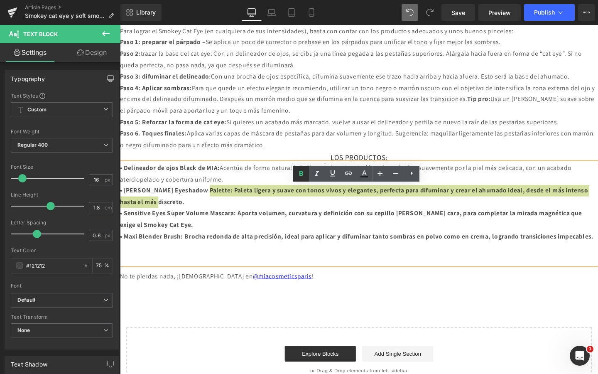
click at [303, 170] on icon at bounding box center [301, 174] width 10 height 10
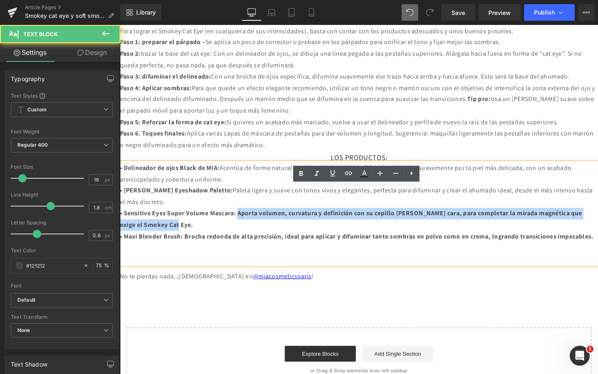
drag, startPoint x: 259, startPoint y: 246, endPoint x: 258, endPoint y: 264, distance: 18.7
click at [258, 241] on p "• Sensitive Eyes Super Volume Mascara: Aporta volumen, curvatura y definición c…" at bounding box center [371, 229] width 502 height 24
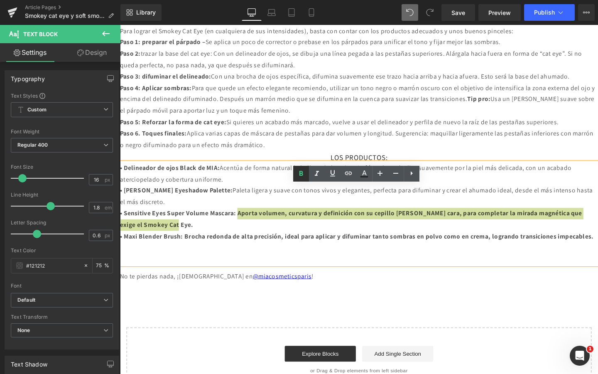
click at [299, 175] on icon at bounding box center [301, 173] width 4 height 5
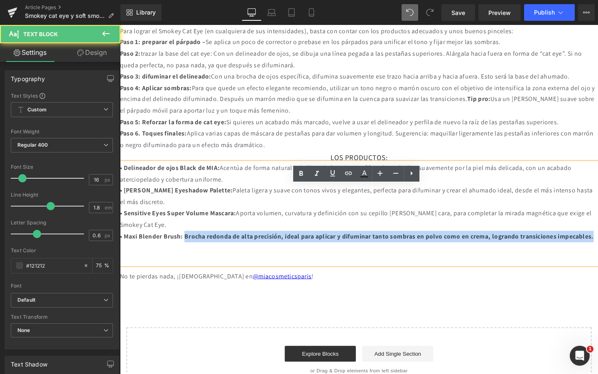
drag, startPoint x: 195, startPoint y: 270, endPoint x: 274, endPoint y: 222, distance: 92.1
click at [213, 277] on div "• Delineador de ojos Black de MIA: Acentúa de forma natural la belleza de los o…" at bounding box center [371, 223] width 502 height 108
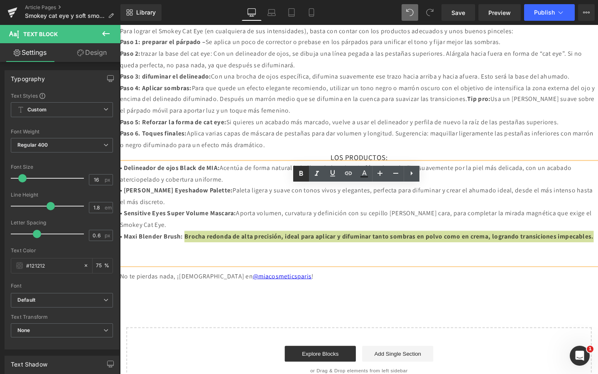
click at [299, 171] on icon at bounding box center [301, 174] width 10 height 10
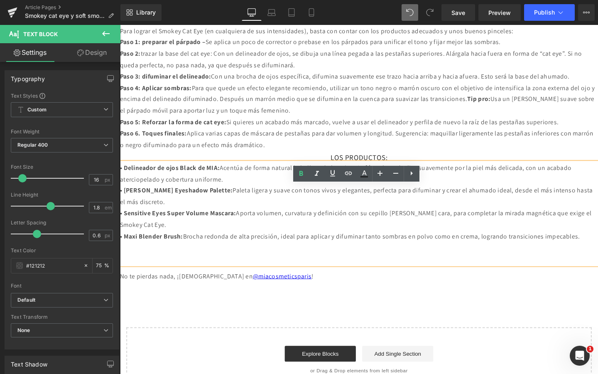
click at [329, 217] on p "• Rose Eyeshadow Palette: Paleta ligera y suave con tonos vivos y elegantes, pe…" at bounding box center [371, 205] width 502 height 24
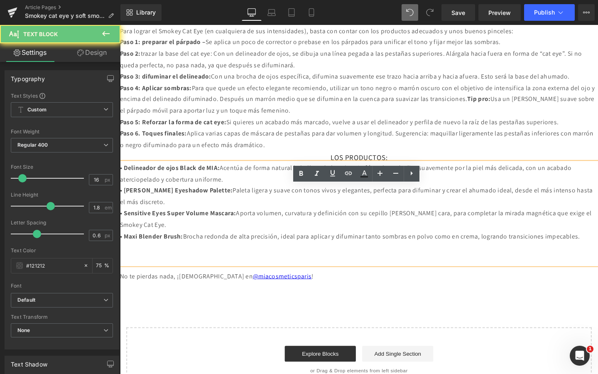
click at [484, 191] on div "• Delineador de ojos Black de MIA: Acentúa de forma natural la belleza de los o…" at bounding box center [371, 223] width 502 height 108
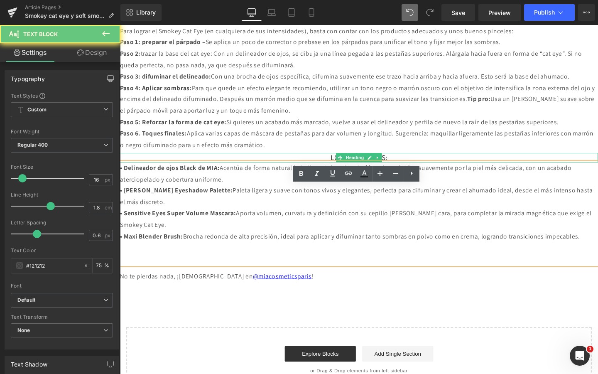
click at [480, 169] on h3 "LOS PRODUCTOS:" at bounding box center [371, 164] width 502 height 10
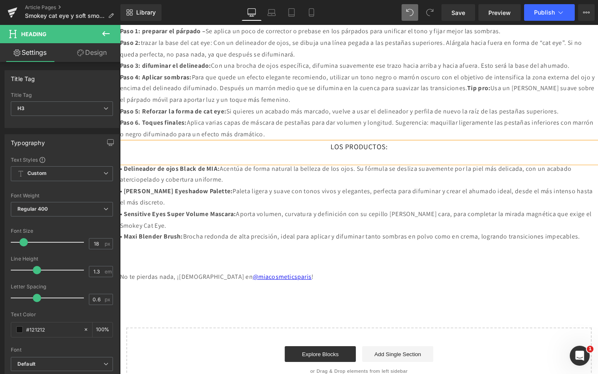
scroll to position [636, 0]
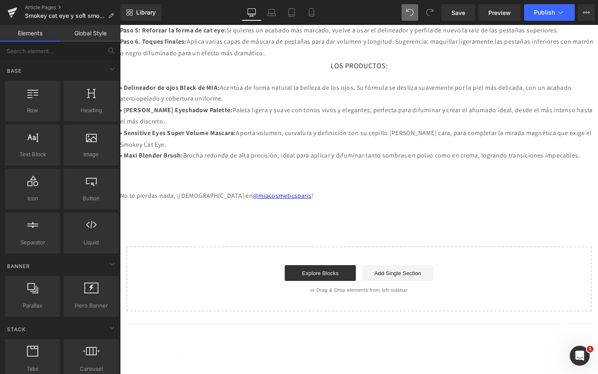
scroll to position [733, 0]
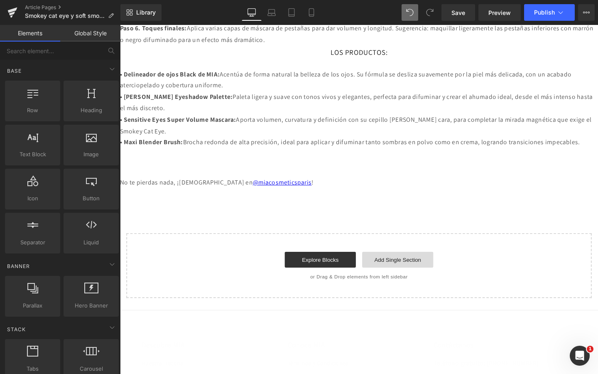
click at [389, 280] on link "Add Single Section" at bounding box center [412, 271] width 75 height 17
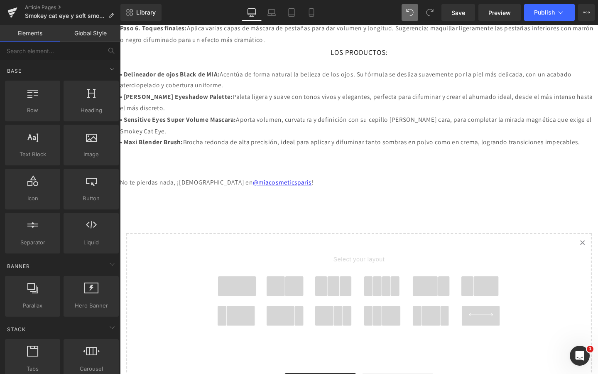
click at [394, 310] on span at bounding box center [391, 299] width 10 height 21
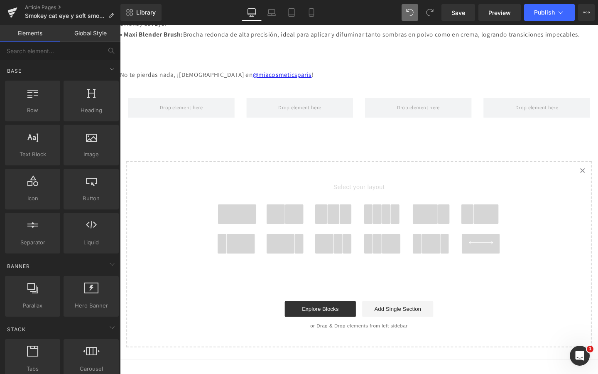
scroll to position [826, 0]
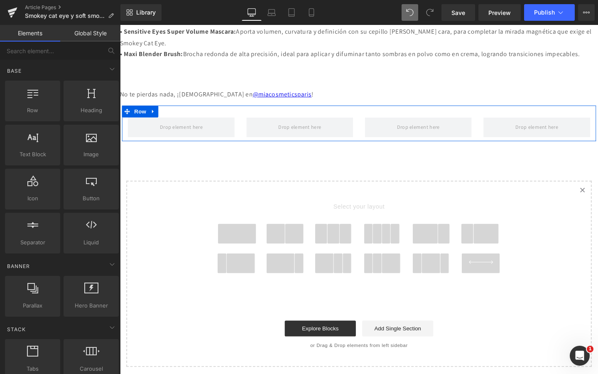
click at [153, 122] on link at bounding box center [154, 116] width 11 height 12
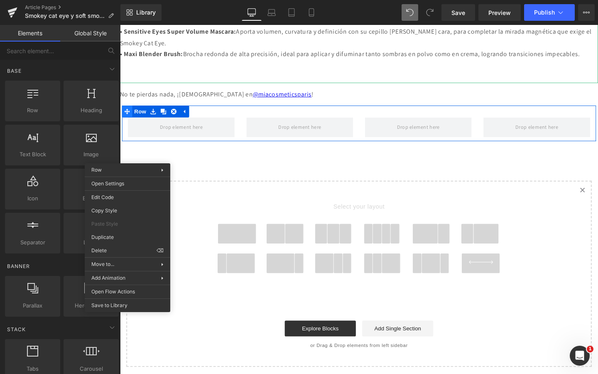
drag, startPoint x: 126, startPoint y: 157, endPoint x: 130, endPoint y: 147, distance: 10.8
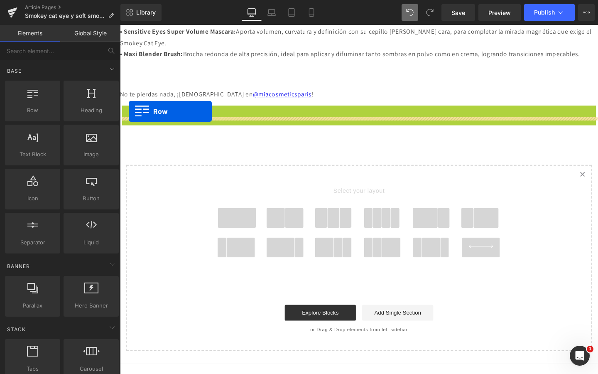
drag, startPoint x: 128, startPoint y: 153, endPoint x: 129, endPoint y: 116, distance: 37.0
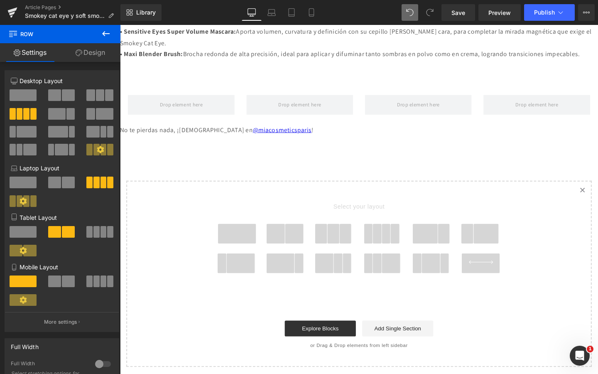
click at [115, 31] on button at bounding box center [105, 34] width 29 height 18
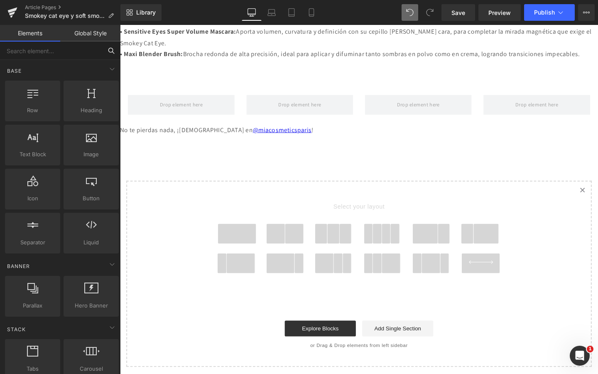
click at [64, 52] on input "text" at bounding box center [51, 51] width 102 height 18
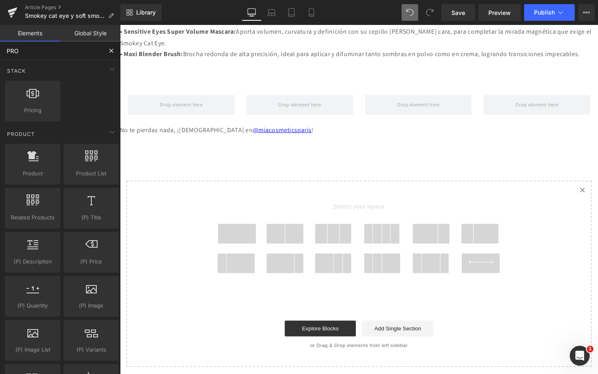
type input "PROD"
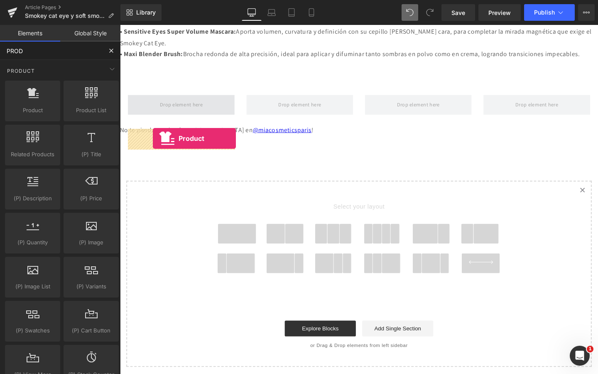
drag, startPoint x: 156, startPoint y: 138, endPoint x: 154, endPoint y: 144, distance: 6.4
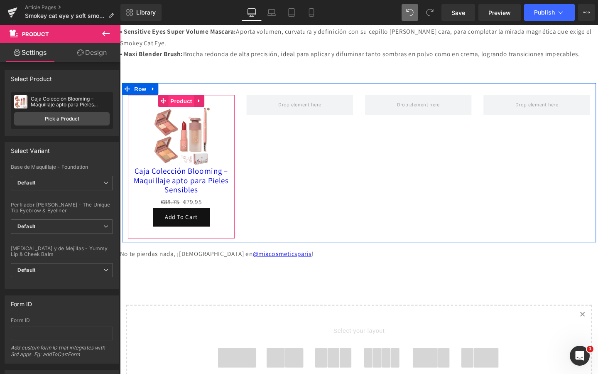
click at [185, 111] on span "Product" at bounding box center [184, 105] width 27 height 12
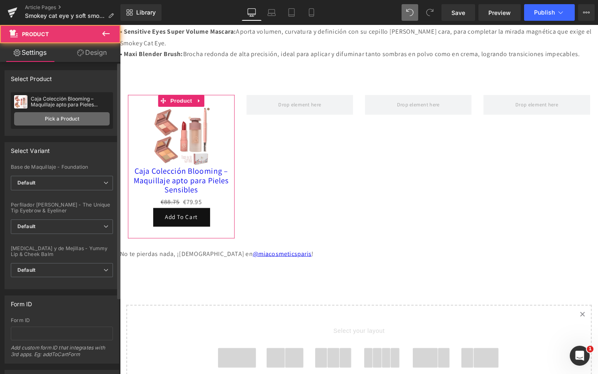
click at [76, 120] on link "Pick a Product" at bounding box center [61, 118] width 95 height 13
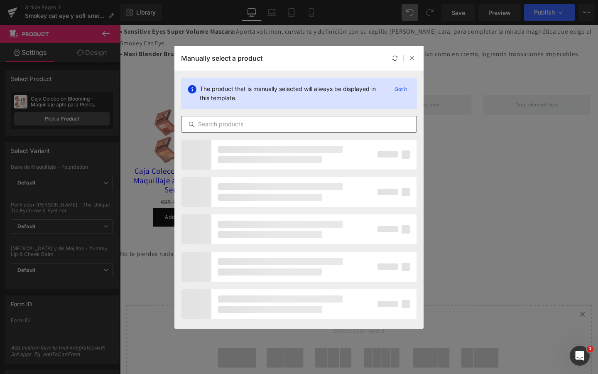
click at [249, 125] on input "text" at bounding box center [298, 124] width 235 height 10
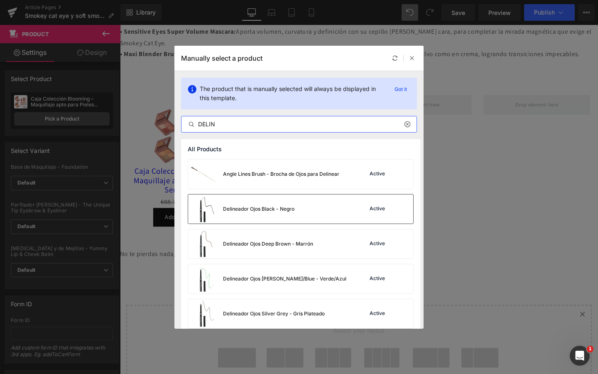
type input "DELIN"
click at [296, 210] on div "Delineador Ojos Black - Negro Active" at bounding box center [300, 208] width 225 height 29
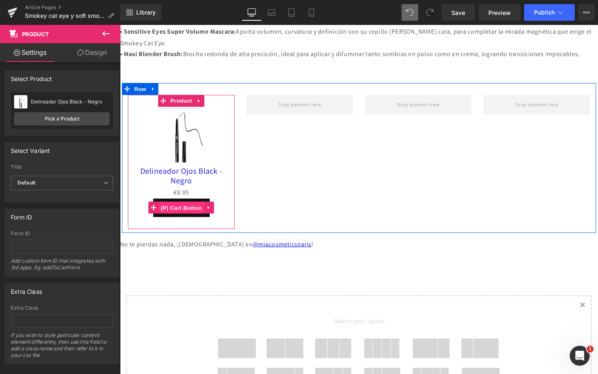
click at [189, 223] on span "(P) Cart Button" at bounding box center [184, 217] width 47 height 12
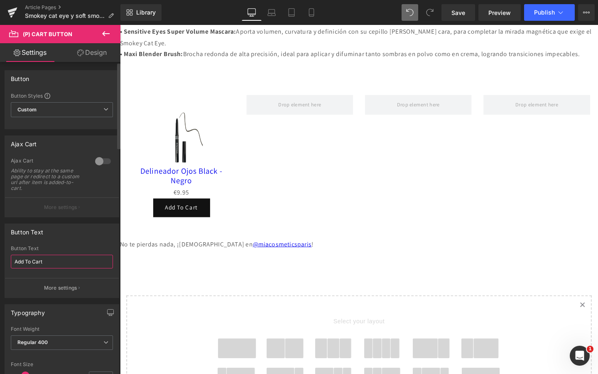
click at [70, 259] on input "Add To Cart" at bounding box center [62, 262] width 102 height 14
type input "¡Lo quiero!"
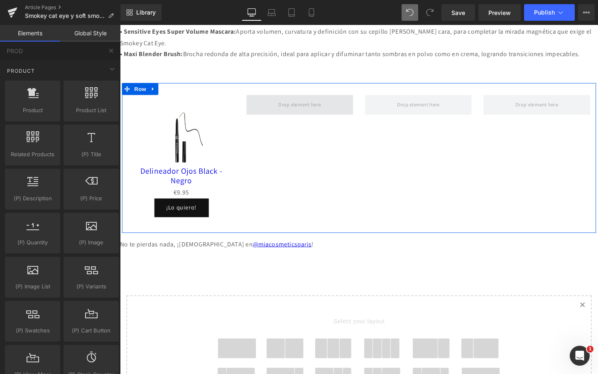
click at [284, 115] on span at bounding box center [309, 109] width 51 height 14
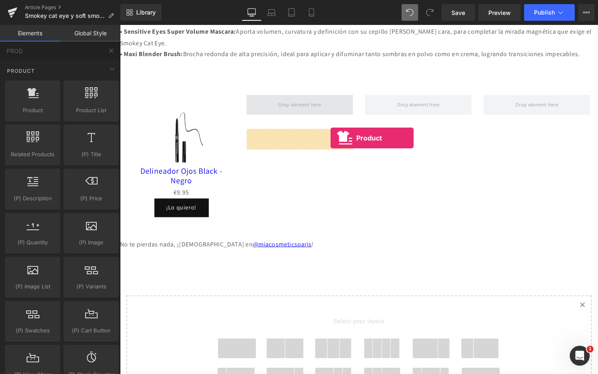
drag, startPoint x: 163, startPoint y: 136, endPoint x: 341, endPoint y: 144, distance: 178.7
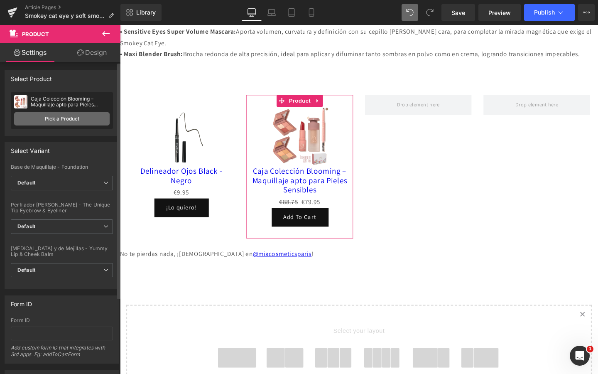
click at [87, 120] on link "Pick a Product" at bounding box center [61, 118] width 95 height 13
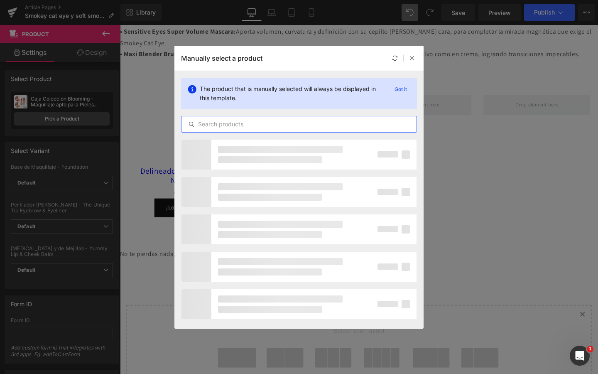
click at [215, 123] on input "text" at bounding box center [298, 124] width 235 height 10
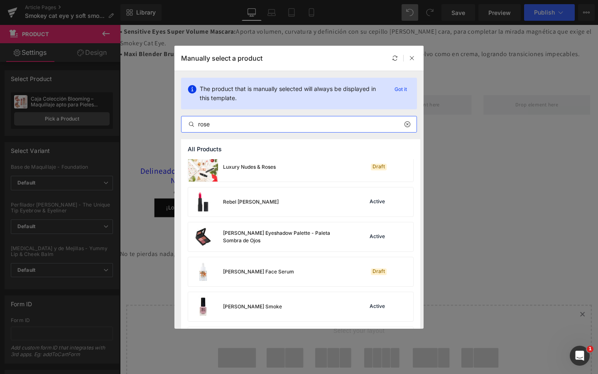
scroll to position [126, 0]
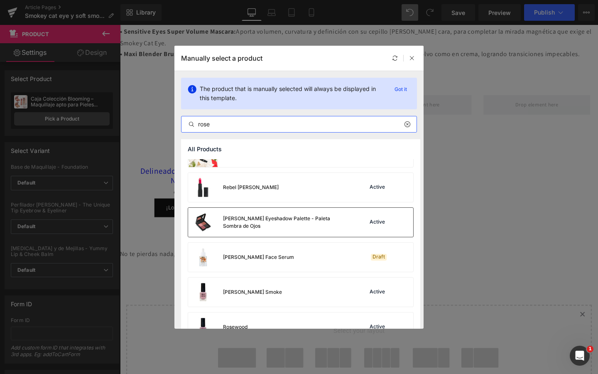
type input "rose"
click at [240, 228] on div "Rose Eyeshadow Palette - Paleta Sombra de Ojos" at bounding box center [267, 222] width 159 height 29
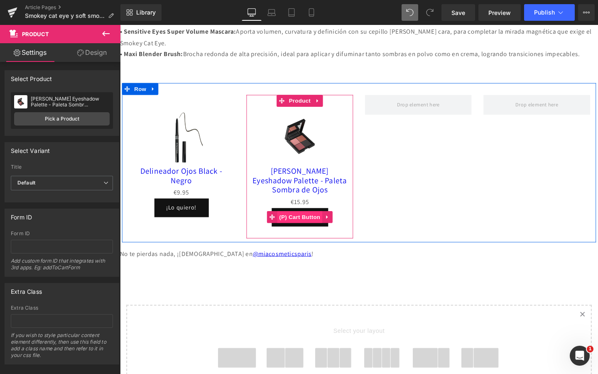
click at [299, 233] on span "(P) Cart Button" at bounding box center [308, 226] width 47 height 12
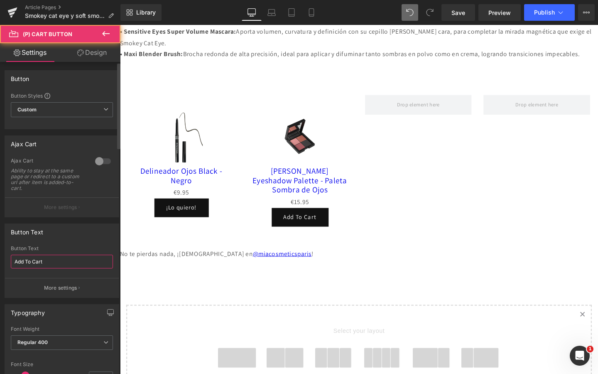
click at [29, 262] on input "Add To Cart" at bounding box center [62, 262] width 102 height 14
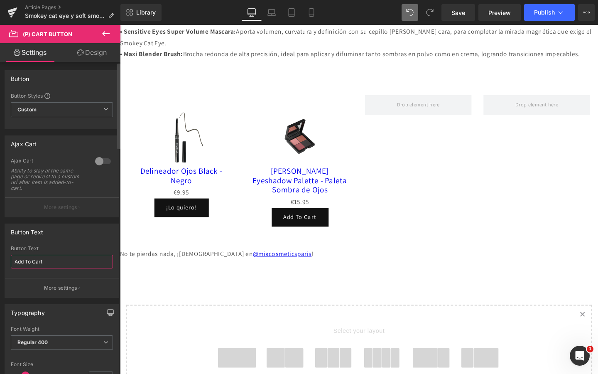
click at [29, 262] on input "Add To Cart" at bounding box center [62, 262] width 102 height 14
type input "'"
type input "¡Lo quiero!"
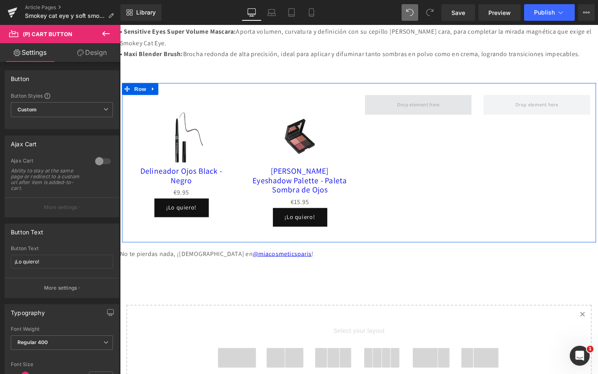
click at [406, 119] on span at bounding box center [433, 108] width 112 height 21
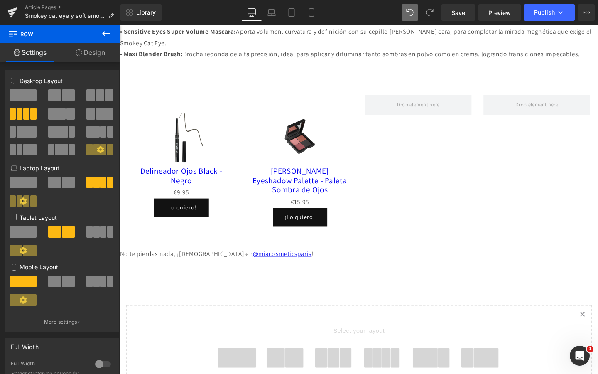
click at [107, 34] on icon at bounding box center [105, 33] width 7 height 5
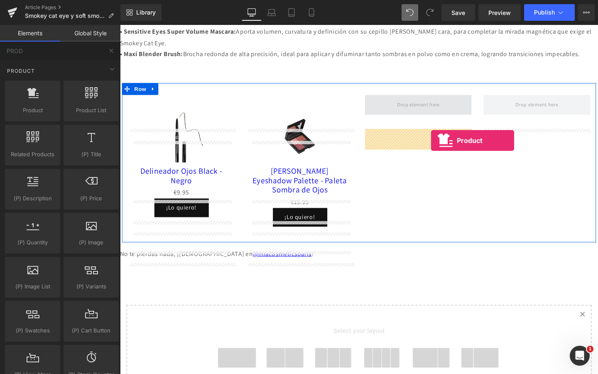
drag, startPoint x: 157, startPoint y: 130, endPoint x: 441, endPoint y: 147, distance: 283.7
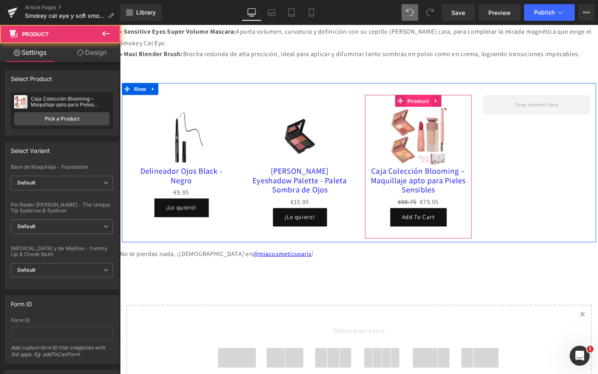
click at [427, 111] on span "Product" at bounding box center [433, 105] width 27 height 12
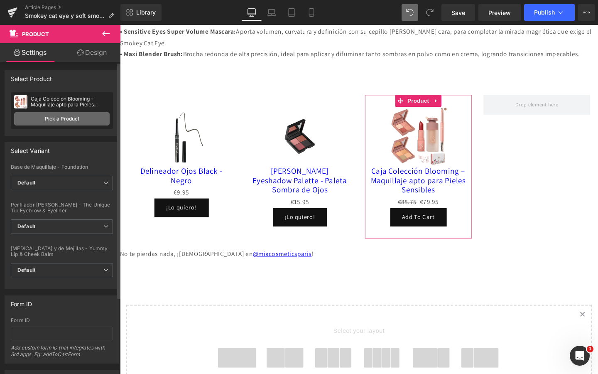
click at [74, 122] on link "Pick a Product" at bounding box center [61, 118] width 95 height 13
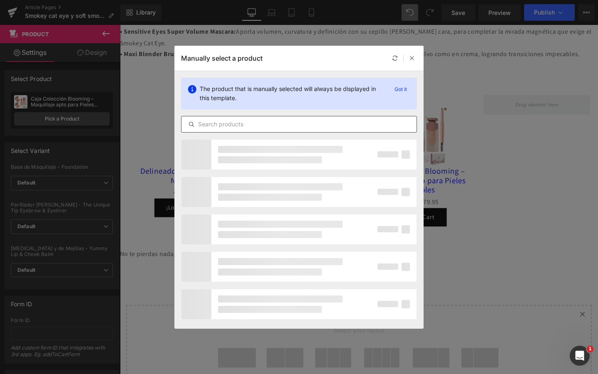
click at [215, 124] on input "text" at bounding box center [298, 124] width 235 height 10
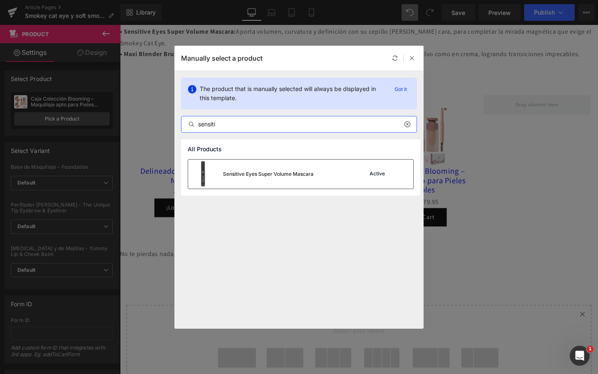
type input "sensiti"
click at [238, 165] on div "Sensitive Eyes Super Volume Mascara" at bounding box center [250, 173] width 125 height 29
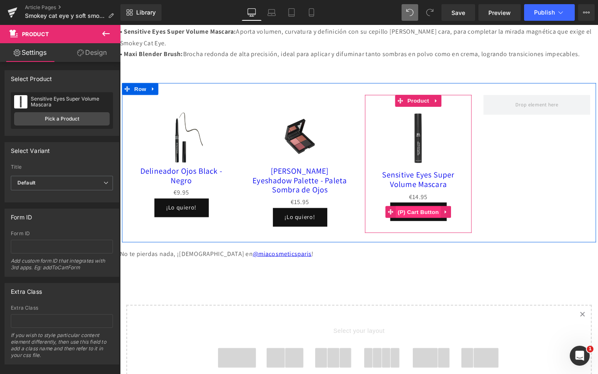
click at [428, 228] on span "(P) Cart Button" at bounding box center [433, 221] width 47 height 12
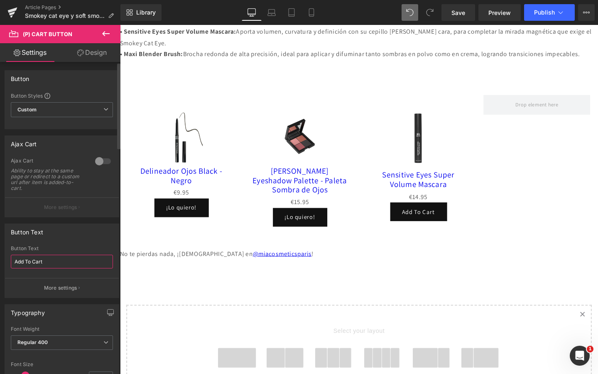
click at [55, 265] on input "Add To Cart" at bounding box center [62, 262] width 102 height 14
type input "¡La quiero!"
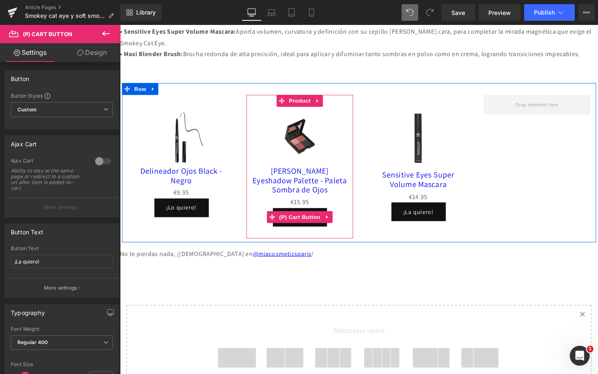
click at [306, 237] on button "¡Lo quiero!" at bounding box center [309, 227] width 57 height 20
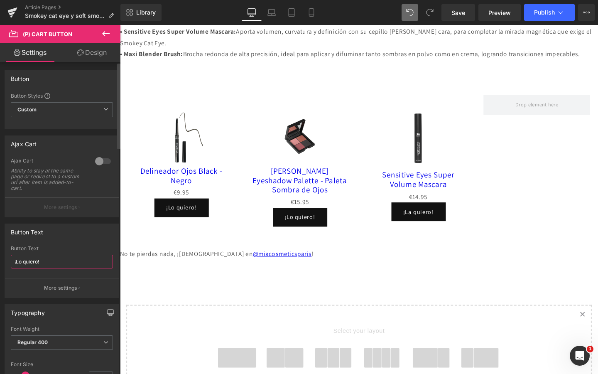
click at [22, 264] on input "¡Lo quiero!" at bounding box center [62, 262] width 102 height 14
type input "¡La quiero!"
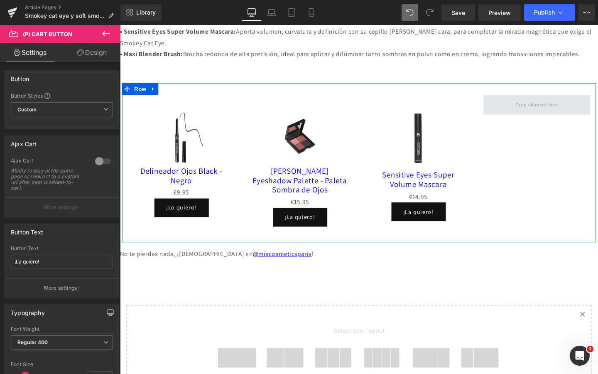
click at [518, 119] on span at bounding box center [558, 108] width 112 height 21
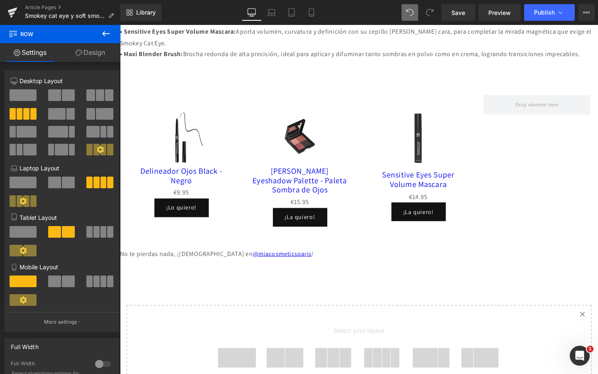
click at [104, 34] on icon at bounding box center [106, 34] width 10 height 10
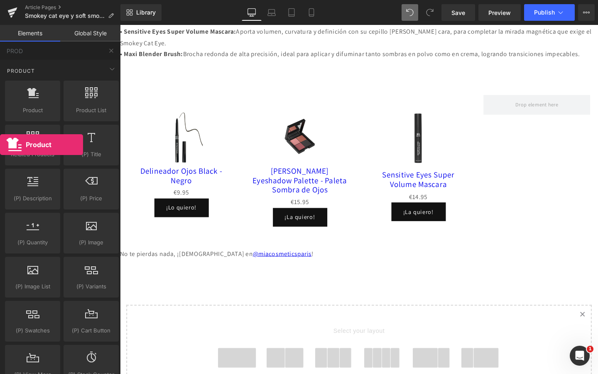
drag, startPoint x: 43, startPoint y: 107, endPoint x: 0, endPoint y: 103, distance: 42.9
click at [0, 103] on div "Base Row rows, columns, layouts, div Heading headings, titles, h1,h2,h3,h4,h5,h…" at bounding box center [62, 307] width 124 height 494
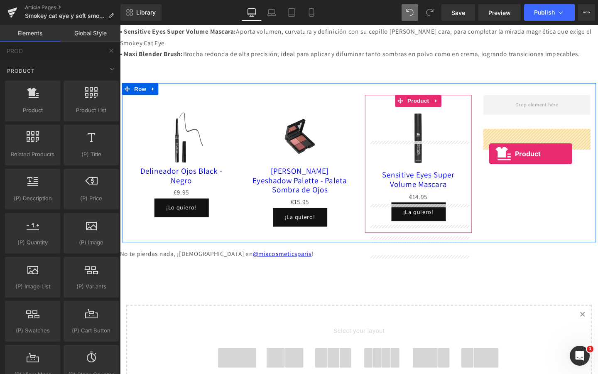
drag, startPoint x: 142, startPoint y: 122, endPoint x: 509, endPoint y: 157, distance: 367.8
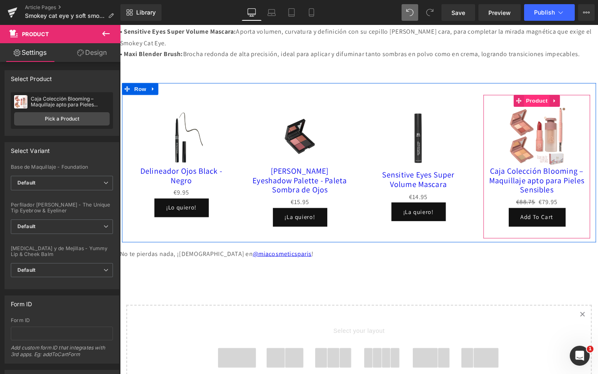
click at [555, 111] on span "Product" at bounding box center [558, 104] width 27 height 12
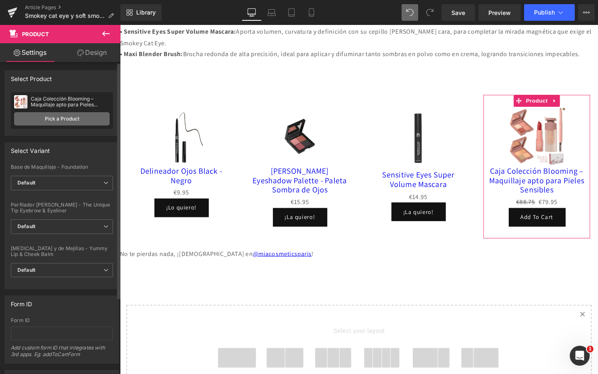
click at [58, 120] on link "Pick a Product" at bounding box center [61, 118] width 95 height 13
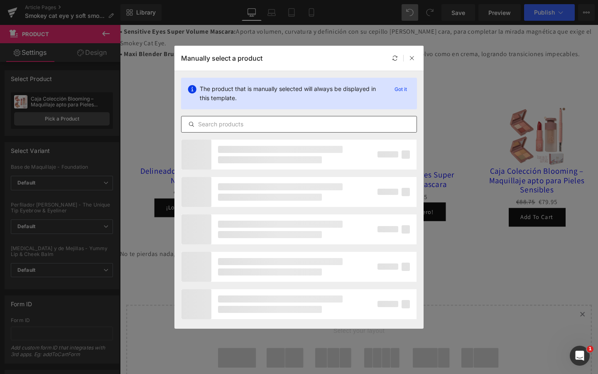
click at [219, 125] on input "text" at bounding box center [298, 124] width 235 height 10
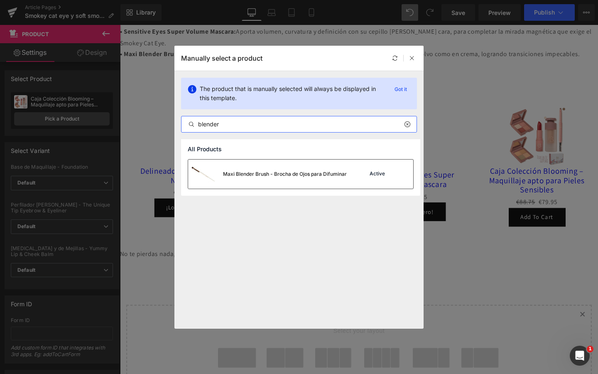
type input "blender"
drag, startPoint x: 250, startPoint y: 169, endPoint x: 136, endPoint y: 151, distance: 114.7
click at [250, 169] on div "Maxi Blender Brush - Brocha de Ojos para Difuminar" at bounding box center [267, 173] width 159 height 29
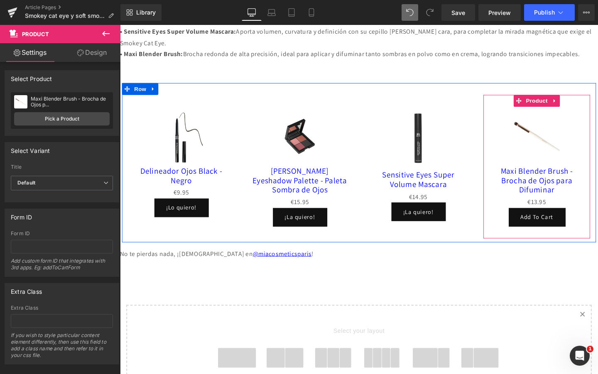
click at [548, 237] on button "Add To Cart" at bounding box center [558, 227] width 59 height 20
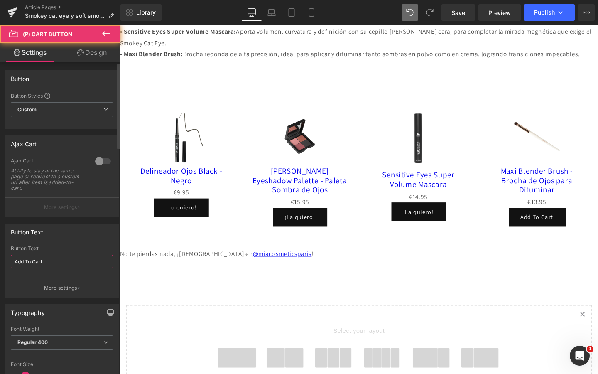
click at [35, 259] on input "Add To Cart" at bounding box center [62, 262] width 102 height 14
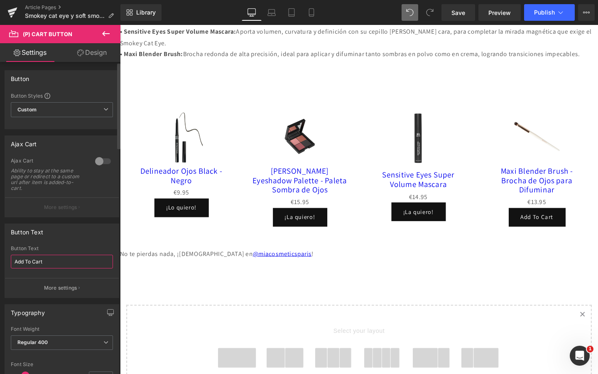
click at [35, 259] on input "Add To Cart" at bounding box center [62, 262] width 102 height 14
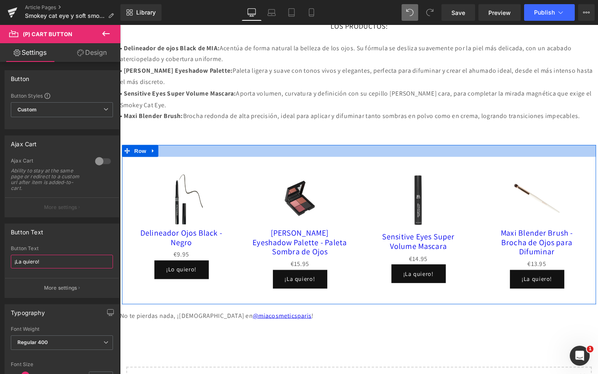
scroll to position [639, 0]
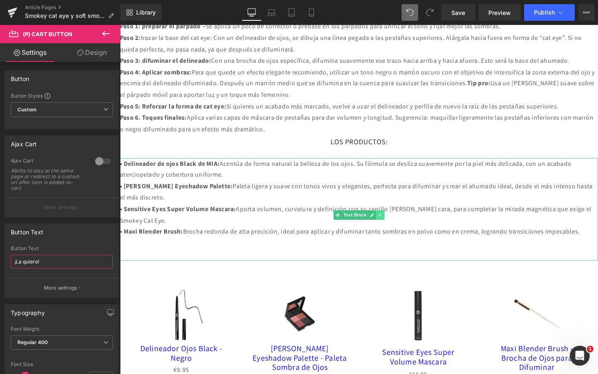
type input "¡La quiero!"
click at [392, 226] on icon at bounding box center [392, 224] width 1 height 3
click at [388, 227] on icon at bounding box center [389, 224] width 5 height 5
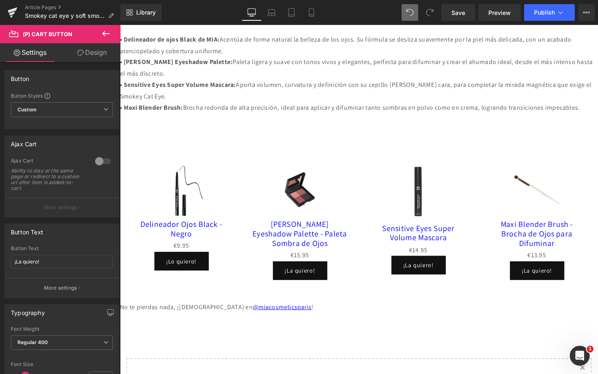
scroll to position [889, 0]
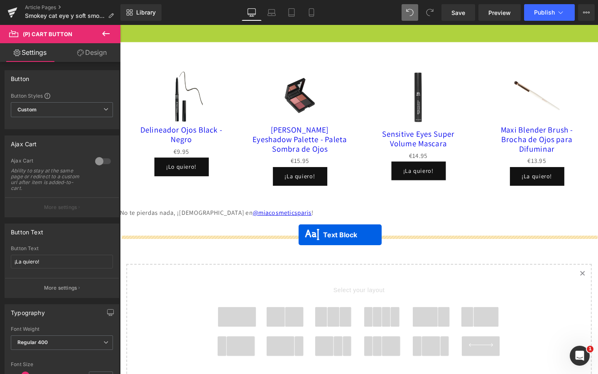
drag, startPoint x: 347, startPoint y: 116, endPoint x: 308, endPoint y: 245, distance: 135.4
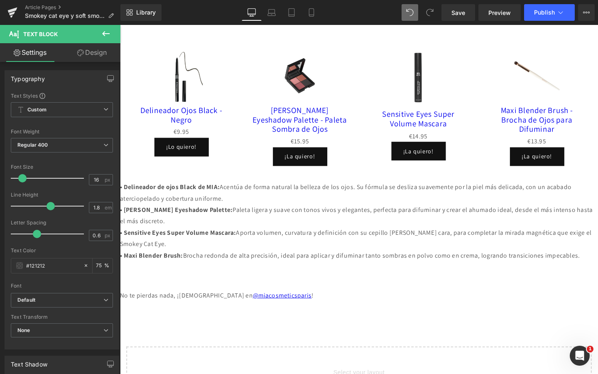
click at [173, 224] on strong "• Rose Eyeshadow Palette:" at bounding box center [179, 219] width 118 height 9
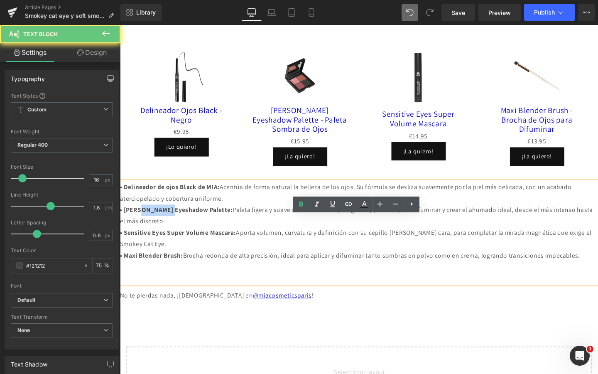
click at [173, 224] on strong "• Rose Eyeshadow Palette:" at bounding box center [179, 219] width 118 height 9
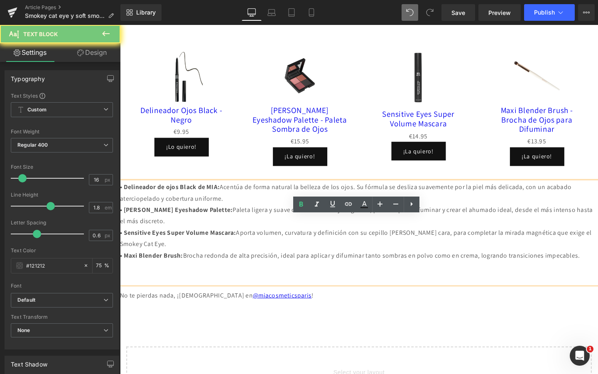
click at [162, 274] on p "• Maxi Blender Brush: Brocha redonda de alta precisión, ideal para aplicar y di…" at bounding box center [371, 268] width 502 height 12
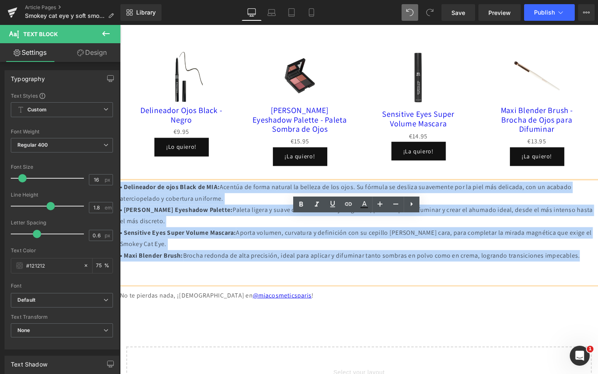
drag, startPoint x: 158, startPoint y: 327, endPoint x: 108, endPoint y: 222, distance: 116.1
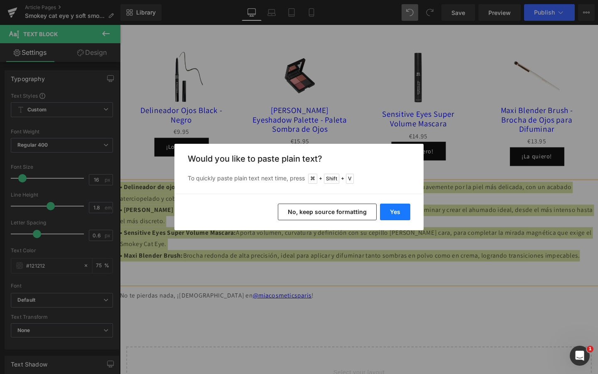
click at [391, 210] on button "Yes" at bounding box center [395, 211] width 30 height 17
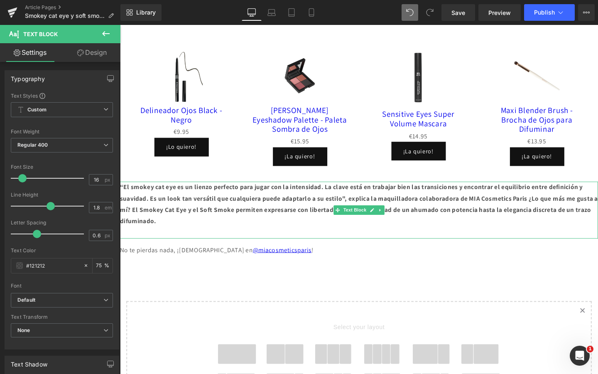
click at [204, 235] on strong "“El smokey cat eye es un lienzo perfecto para jugar con la intensidad. La clave…" at bounding box center [371, 213] width 502 height 44
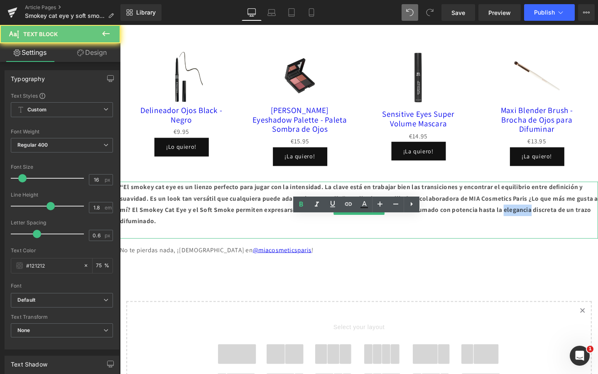
click at [204, 235] on strong "“El smokey cat eye es un lienzo perfecto para jugar con la intensidad. La clave…" at bounding box center [371, 213] width 502 height 44
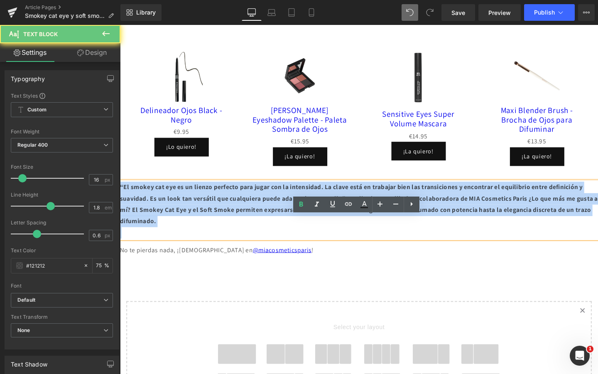
click at [204, 235] on strong "“El smokey cat eye es un lienzo perfecto para jugar con la intensidad. La clave…" at bounding box center [371, 213] width 502 height 44
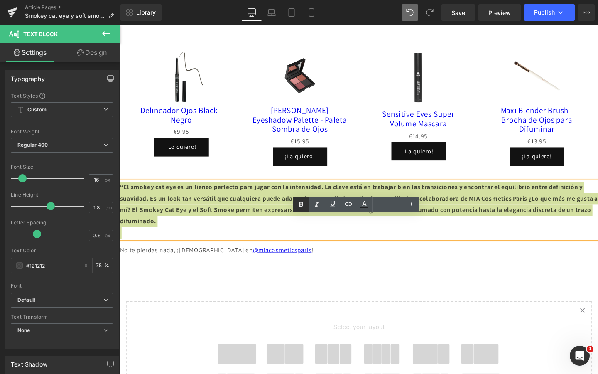
click at [301, 207] on icon at bounding box center [301, 204] width 10 height 10
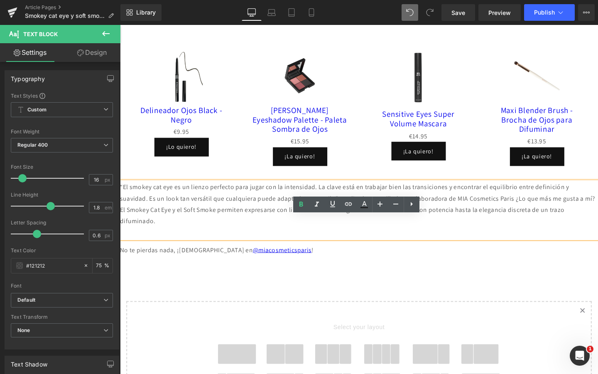
click at [237, 237] on p "“El smokey cat eye es un lienzo perfecto para jugar con la intensidad. La clave…" at bounding box center [371, 214] width 502 height 48
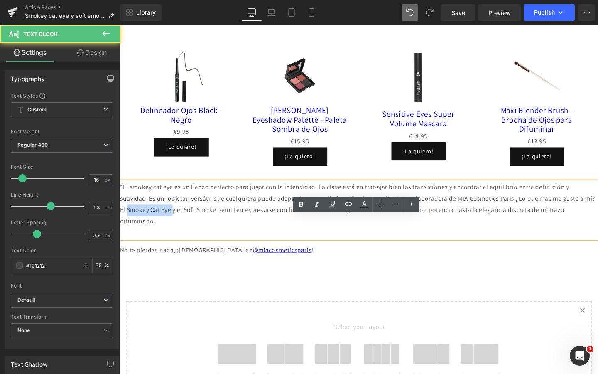
drag, startPoint x: 181, startPoint y: 255, endPoint x: 234, endPoint y: 259, distance: 52.5
click at [234, 237] on p "“El smokey cat eye es un lienzo perfecto para jugar con la intensidad. La clave…" at bounding box center [371, 214] width 502 height 48
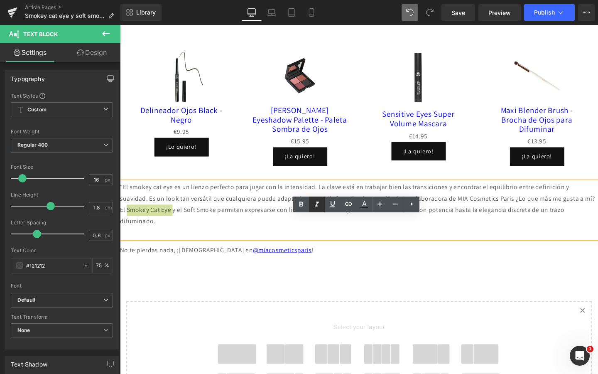
click at [317, 203] on icon at bounding box center [317, 203] width 4 height 5
click at [305, 203] on icon at bounding box center [301, 204] width 10 height 10
drag, startPoint x: 250, startPoint y: 254, endPoint x: 286, endPoint y: 253, distance: 35.3
click at [286, 237] on p "“El smokey cat eye es un lienzo perfecto para jugar con la intensidad. La clave…" at bounding box center [371, 214] width 502 height 48
click at [298, 206] on icon at bounding box center [301, 204] width 10 height 10
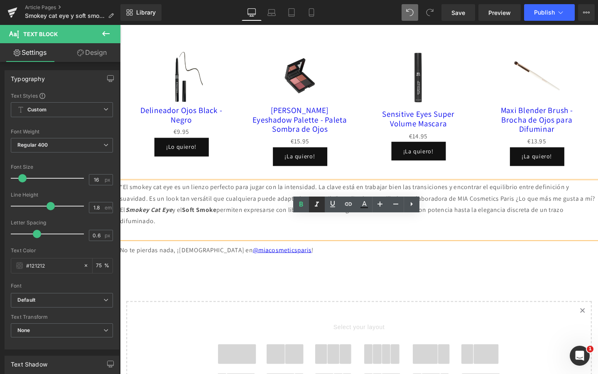
click at [320, 204] on icon at bounding box center [317, 204] width 10 height 10
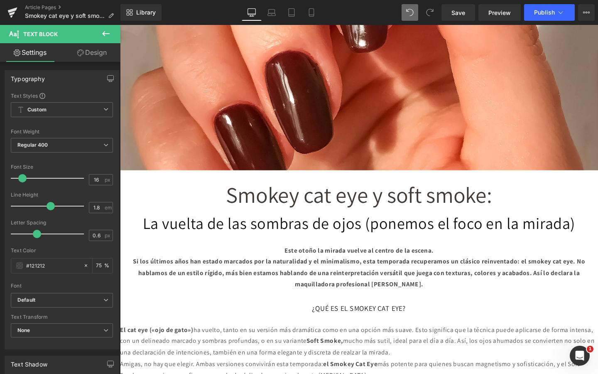
scroll to position [214, 0]
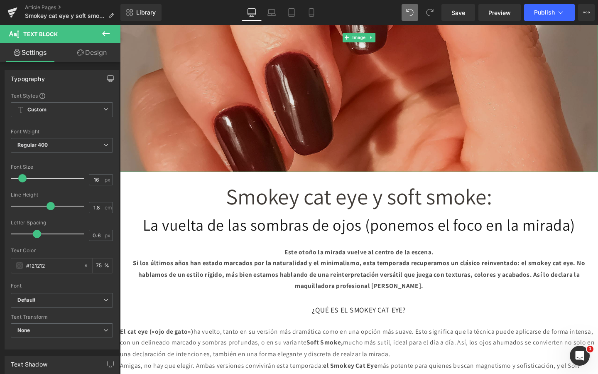
click at [306, 135] on img at bounding box center [371, 38] width 502 height 283
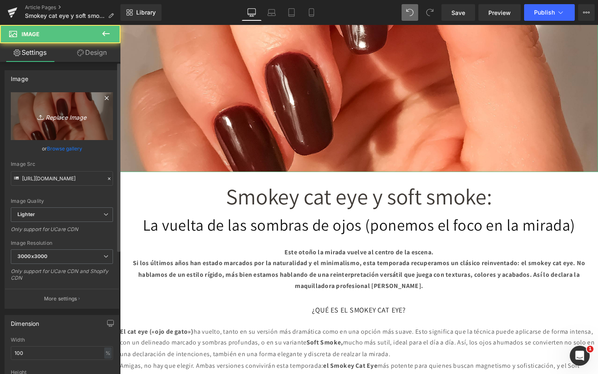
click at [87, 126] on link "Replace Image" at bounding box center [62, 116] width 102 height 48
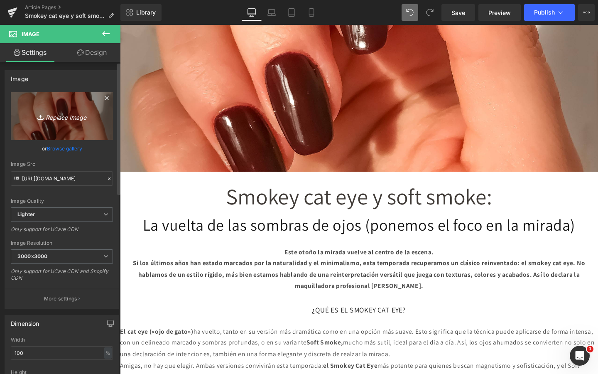
type input "C:\fakepath\smokey cat eye como hacerlo.png"
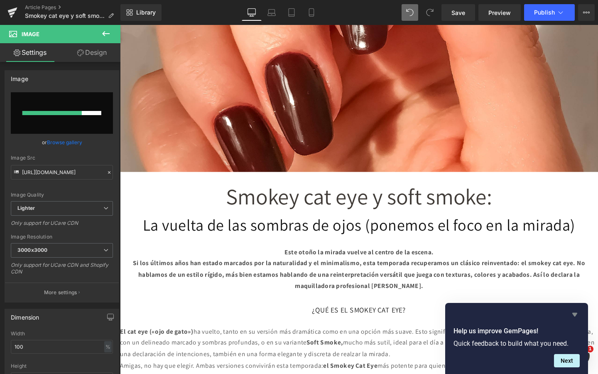
click at [575, 313] on icon "Hide survey" at bounding box center [574, 315] width 5 height 4
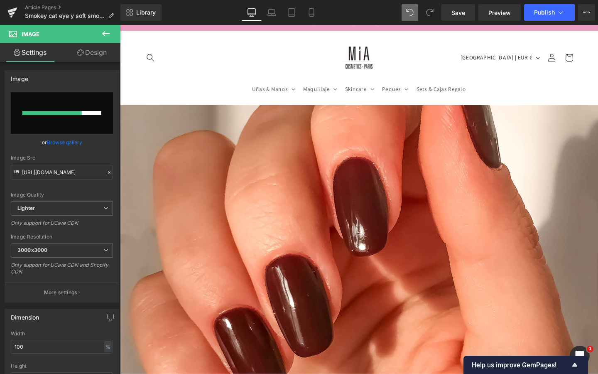
scroll to position [0, 0]
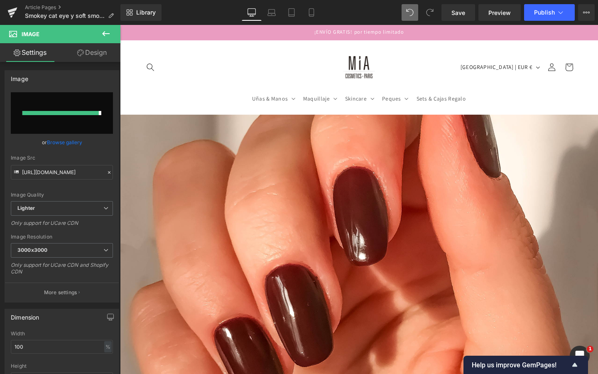
type input "https://ucarecdn.com/da26a3bb-d7ea-45e7-b880-91b7165b6db7/-/format/auto/-/previ…"
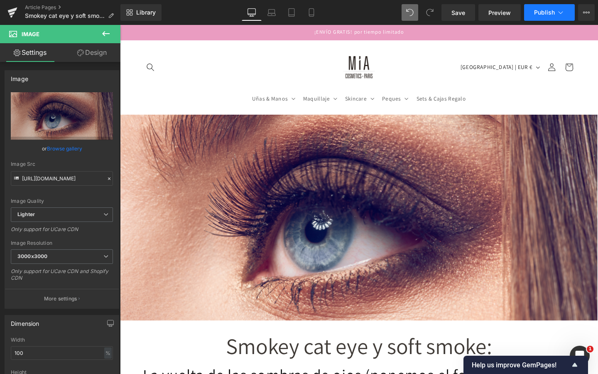
click at [531, 12] on button "Publish" at bounding box center [549, 12] width 51 height 17
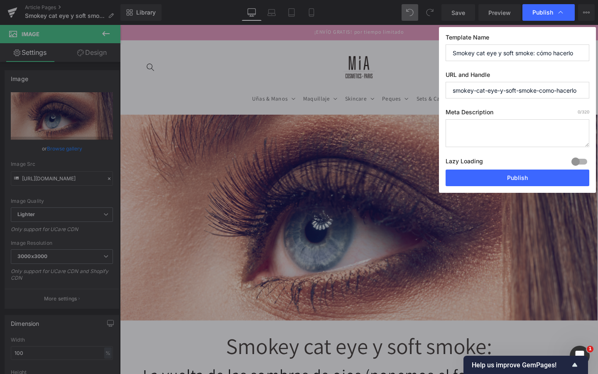
click at [504, 53] on input "Smokey cat eye y soft smoke: cómo hacerlo" at bounding box center [518, 52] width 144 height 17
click at [501, 140] on textarea at bounding box center [518, 133] width 144 height 28
paste textarea "“El smokey cat eye es un lienzo perfecto para jugar con la intensidad. La clave…"
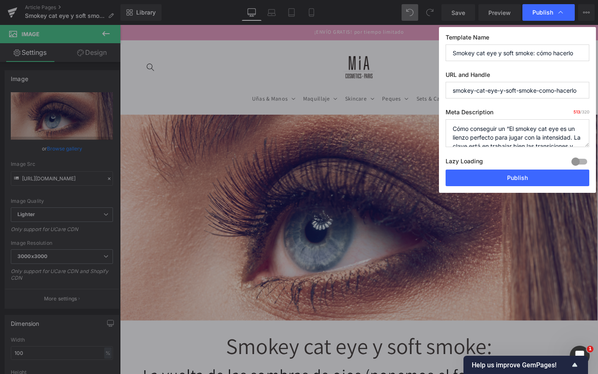
scroll to position [87, 0]
drag, startPoint x: 510, startPoint y: 129, endPoint x: 565, endPoint y: 224, distance: 110.1
click at [565, 224] on div "Publish Template Name Smokey cat eye y soft smoke: cómo hacerlo URL and Handle …" at bounding box center [299, 187] width 598 height 374
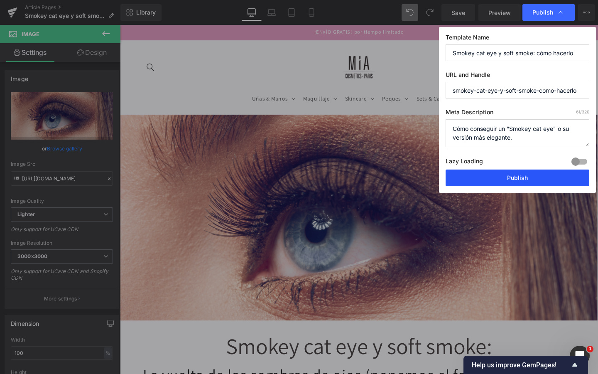
type textarea "Cómo conseguir un “Smokey cat eye" o su versión más elegante."
drag, startPoint x: 543, startPoint y: 179, endPoint x: 444, endPoint y: 162, distance: 99.9
click at [543, 179] on button "Publish" at bounding box center [518, 177] width 144 height 17
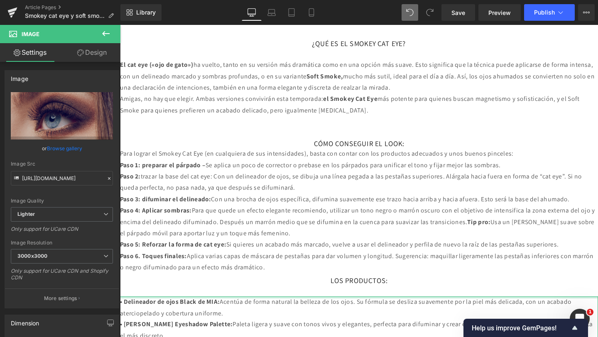
scroll to position [346, 0]
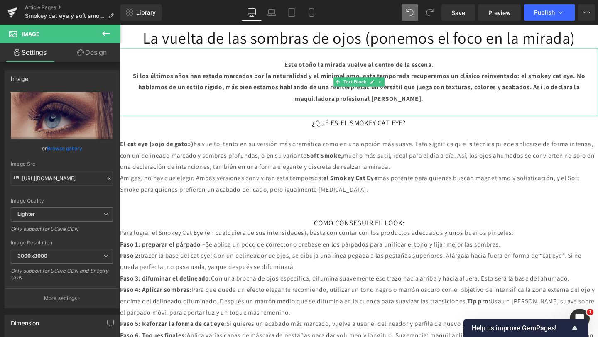
click at [463, 103] on p "Si los últimos años han estado marcados por la naturalidad y el minimalismo, es…" at bounding box center [371, 91] width 502 height 36
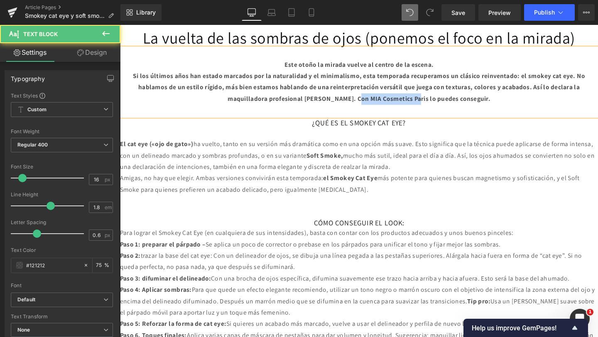
drag, startPoint x: 394, startPoint y: 101, endPoint x: 463, endPoint y: 103, distance: 69.4
click at [463, 103] on strong "Si los últimos años han estado marcados por la naturalidad y el minimalismo, es…" at bounding box center [370, 90] width 475 height 33
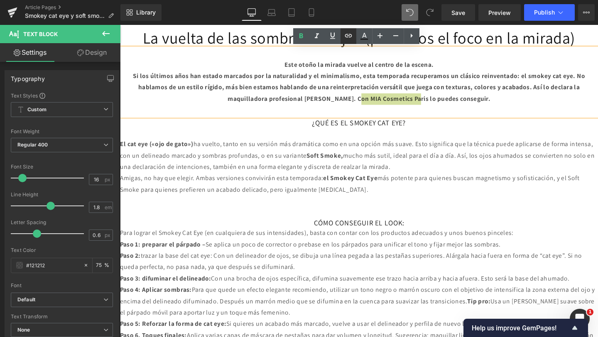
click at [352, 37] on icon at bounding box center [348, 36] width 10 height 10
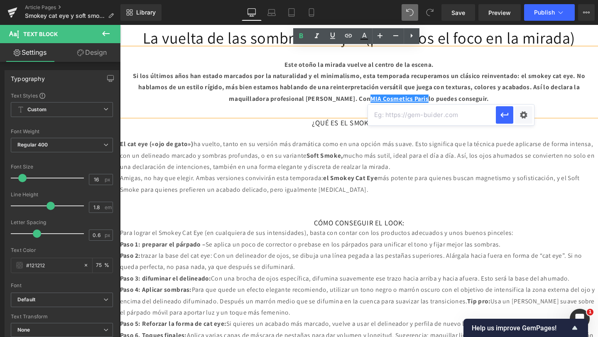
click at [465, 112] on input "text" at bounding box center [432, 115] width 128 height 21
paste input "https://es.miacosmeticsparis.com/"
type input "https://es.miacosmeticsparis.com/"
click at [499, 113] on button "button" at bounding box center [504, 114] width 17 height 17
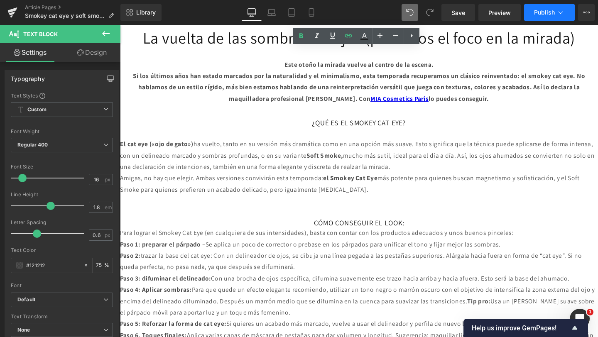
click at [531, 10] on button "Publish" at bounding box center [549, 12] width 51 height 17
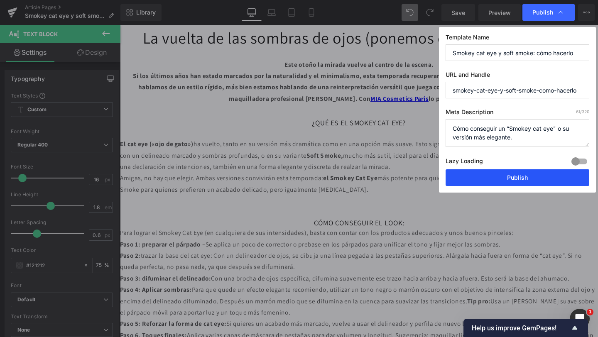
drag, startPoint x: 463, startPoint y: 177, endPoint x: 308, endPoint y: 20, distance: 219.9
click at [463, 177] on button "Publish" at bounding box center [518, 177] width 144 height 17
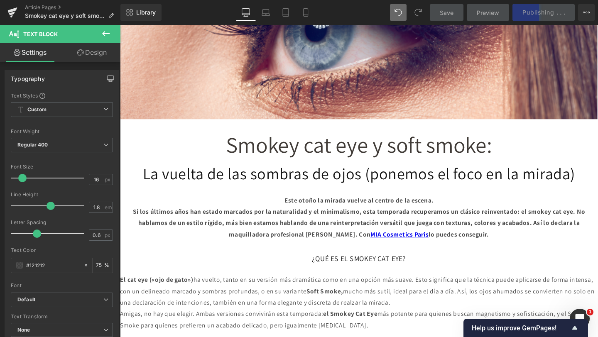
scroll to position [0, 0]
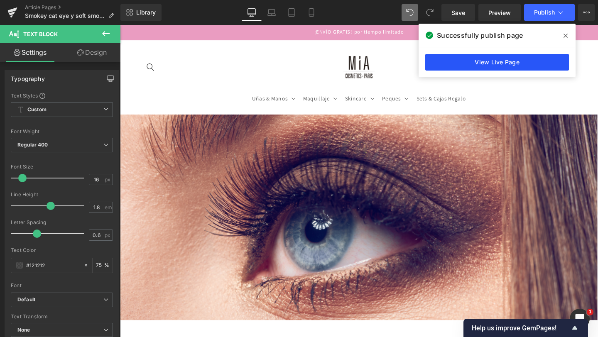
click at [478, 61] on link "View Live Page" at bounding box center [497, 62] width 144 height 17
